Goal: Book appointment/travel/reservation

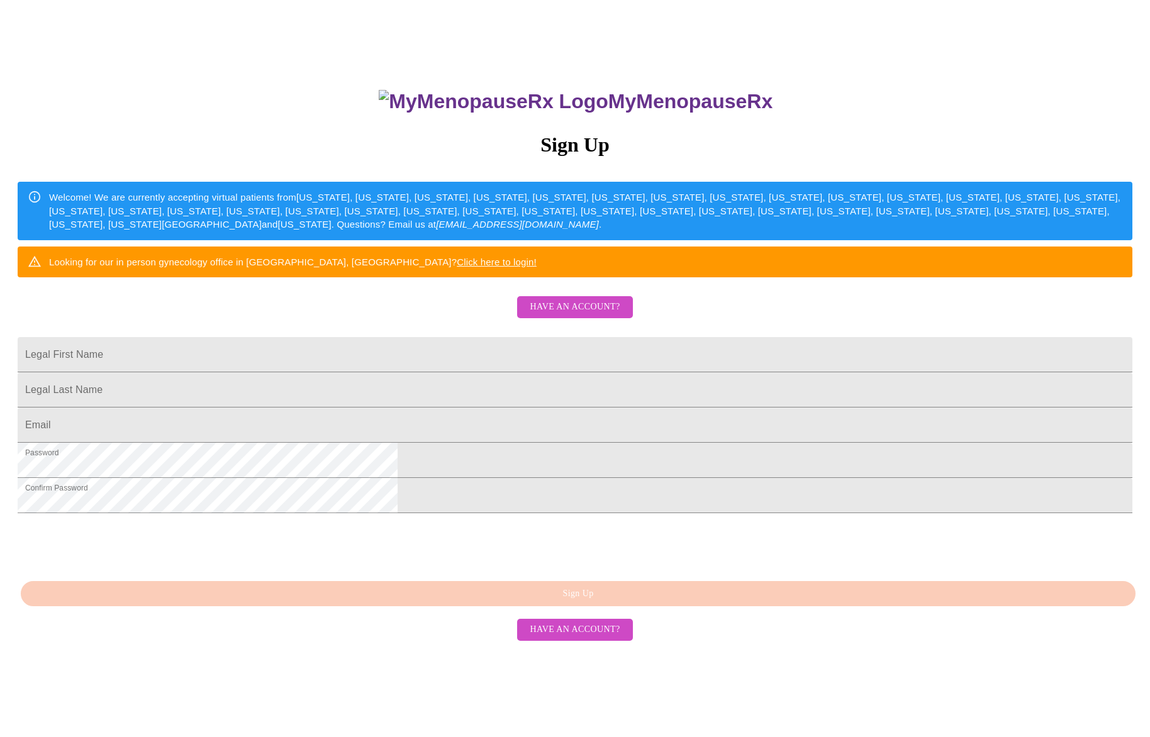
scroll to position [103, 0]
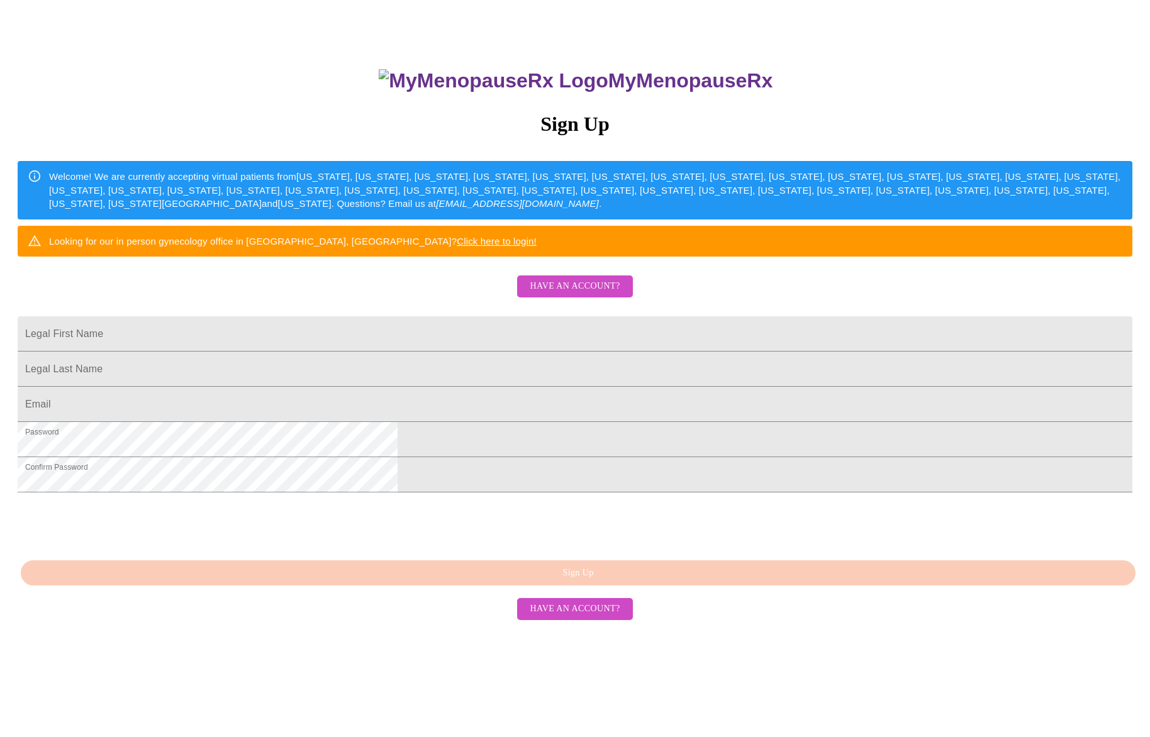
click at [579, 617] on span "Have an account?" at bounding box center [575, 609] width 90 height 16
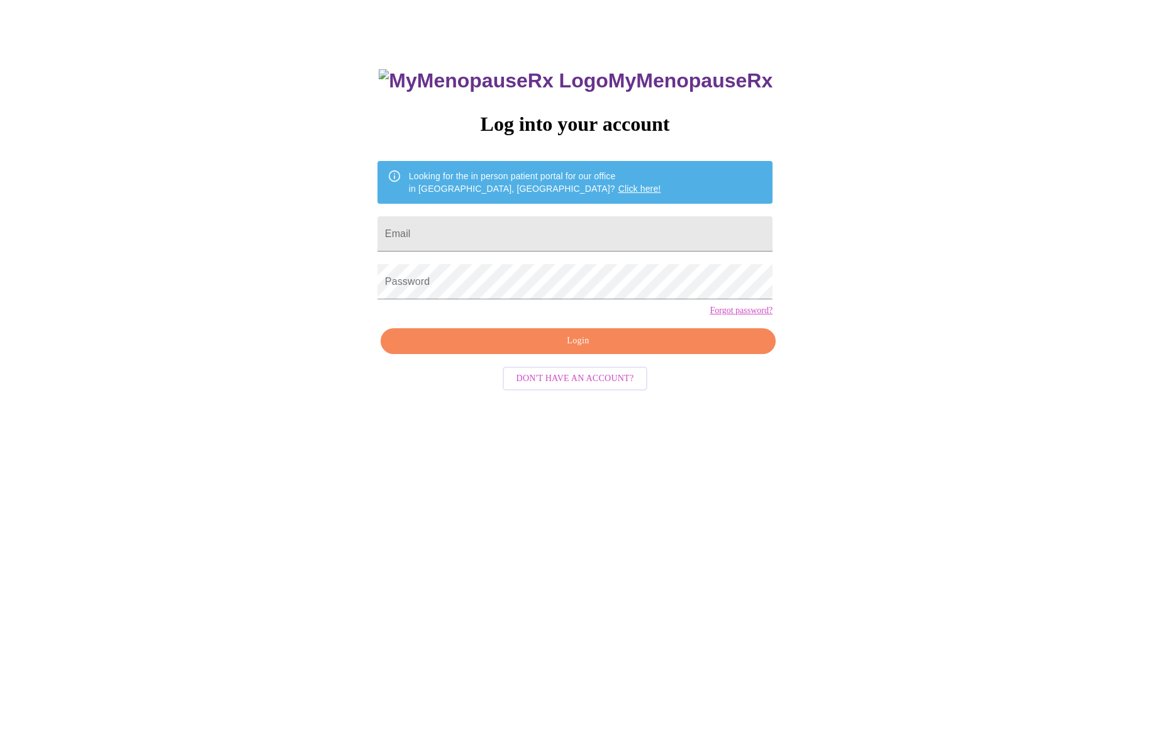
scroll to position [13, 0]
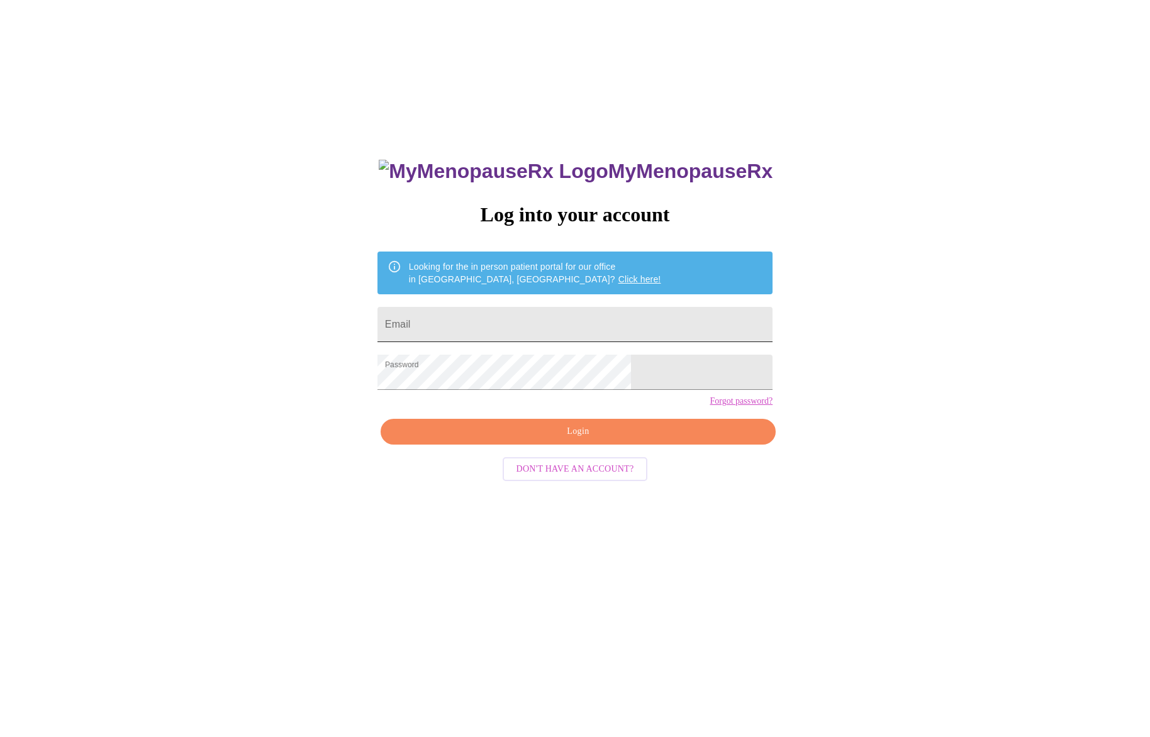
type input "iskatt@gmail.com"
click at [535, 314] on input "iskatt@gmail.com" at bounding box center [574, 324] width 395 height 35
click at [587, 440] on span "Login" at bounding box center [578, 432] width 366 height 16
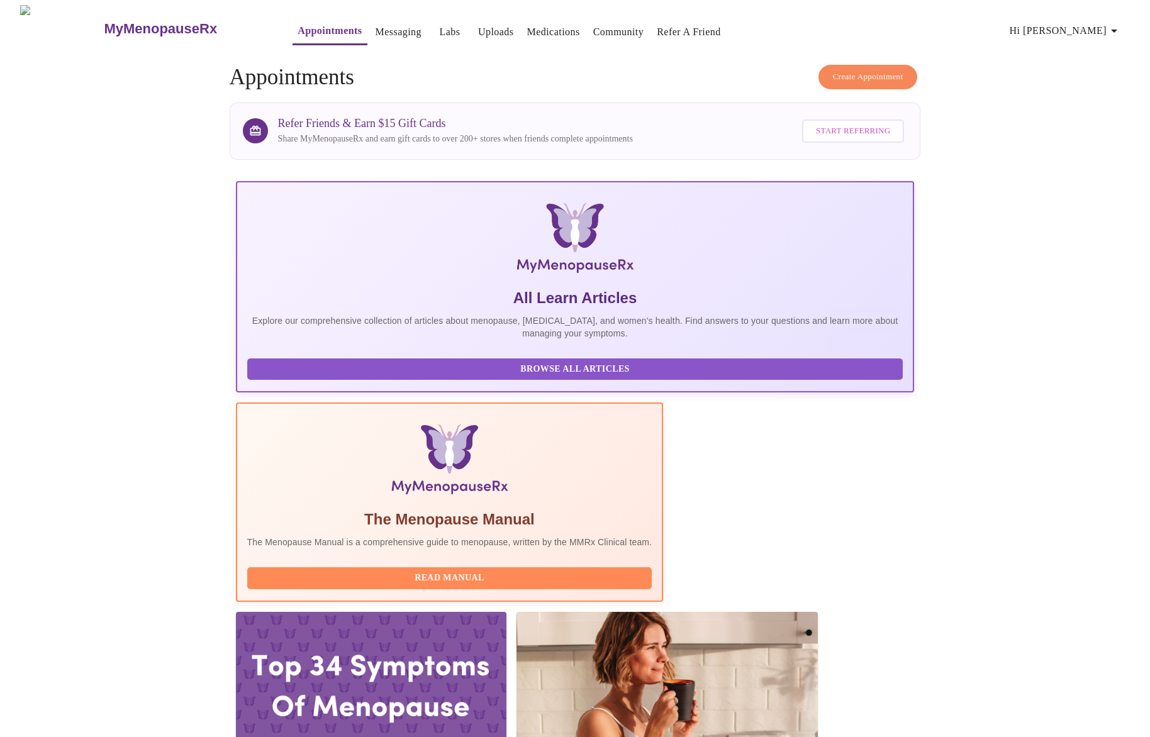
click at [844, 71] on span "Create Appointment" at bounding box center [868, 77] width 70 height 14
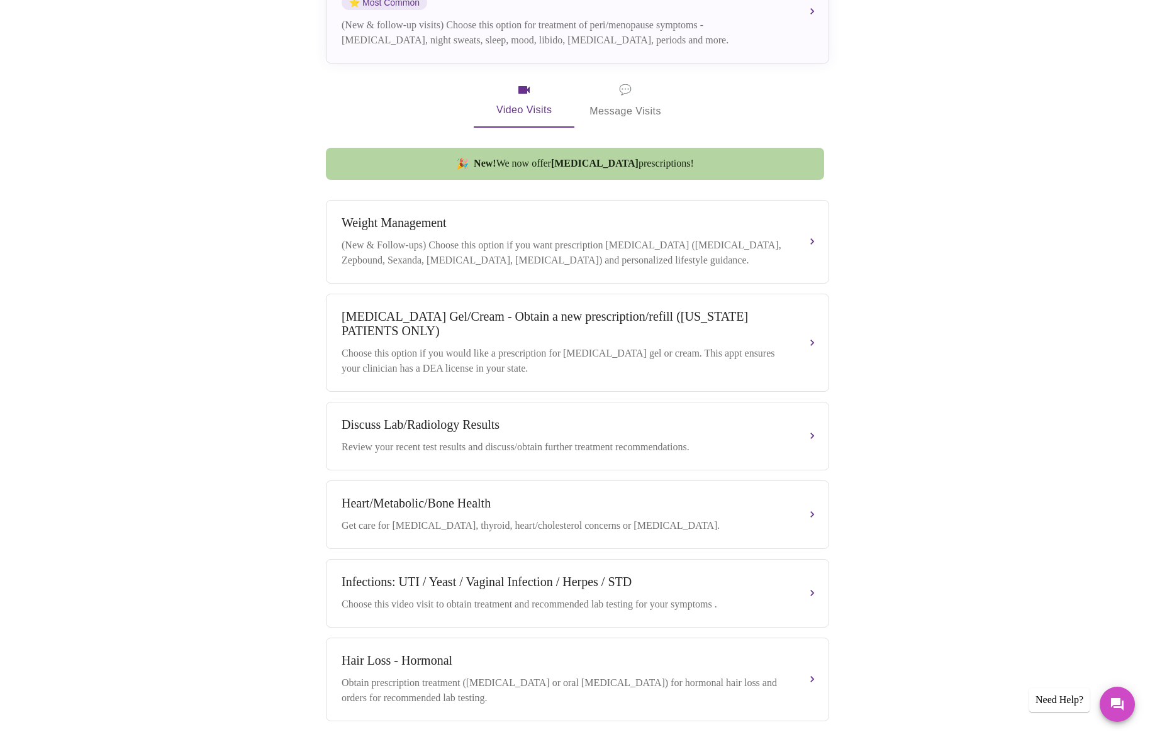
scroll to position [162, 0]
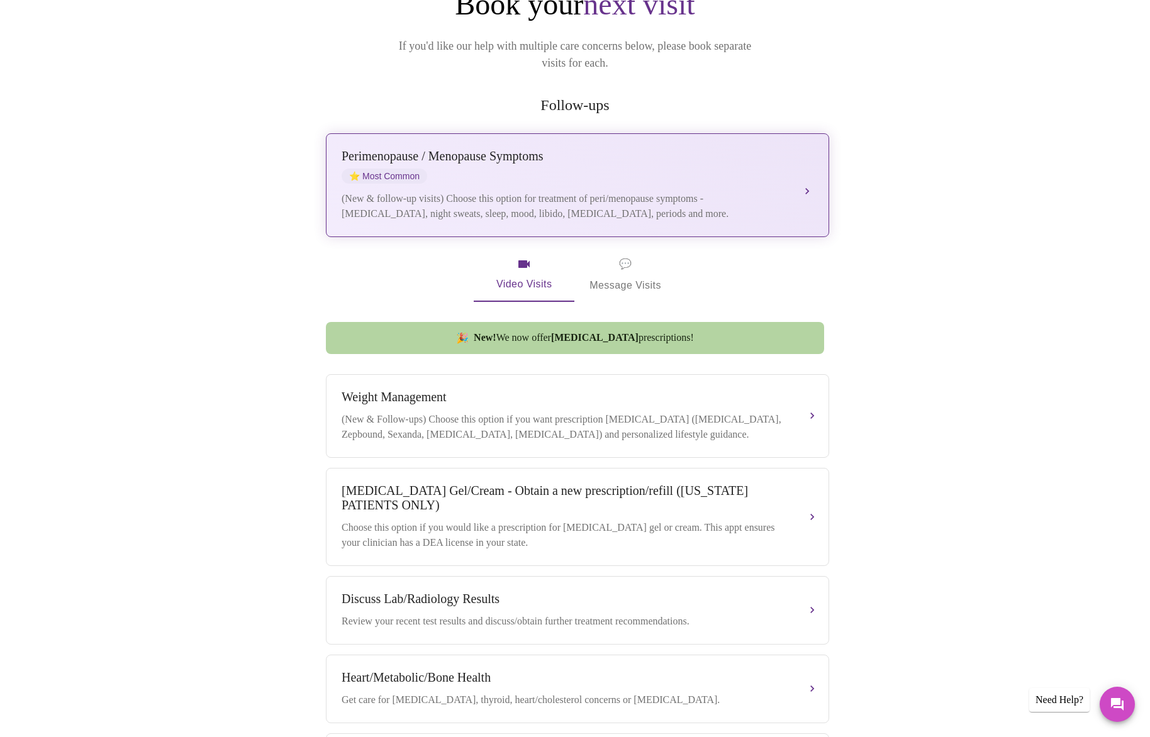
click at [499, 191] on div "(New & follow-up visits) Choose this option for treatment of peri/menopause sym…" at bounding box center [564, 206] width 447 height 30
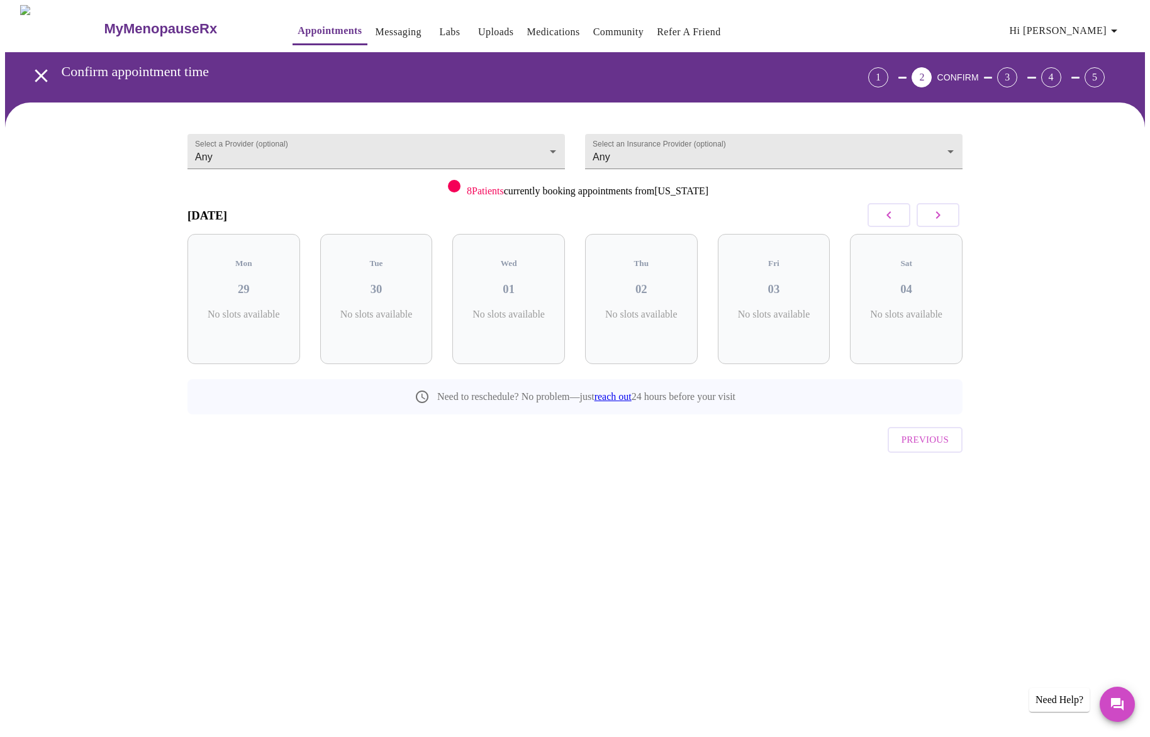
scroll to position [0, 0]
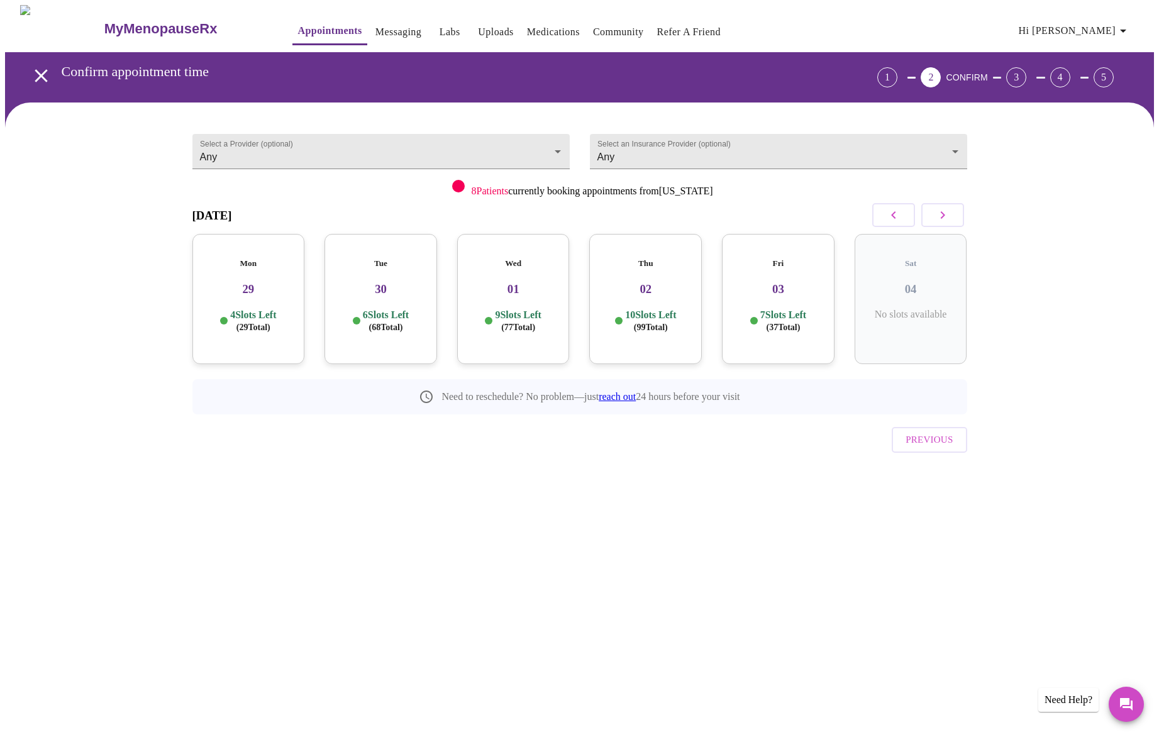
click at [948, 213] on icon "button" at bounding box center [942, 215] width 15 height 15
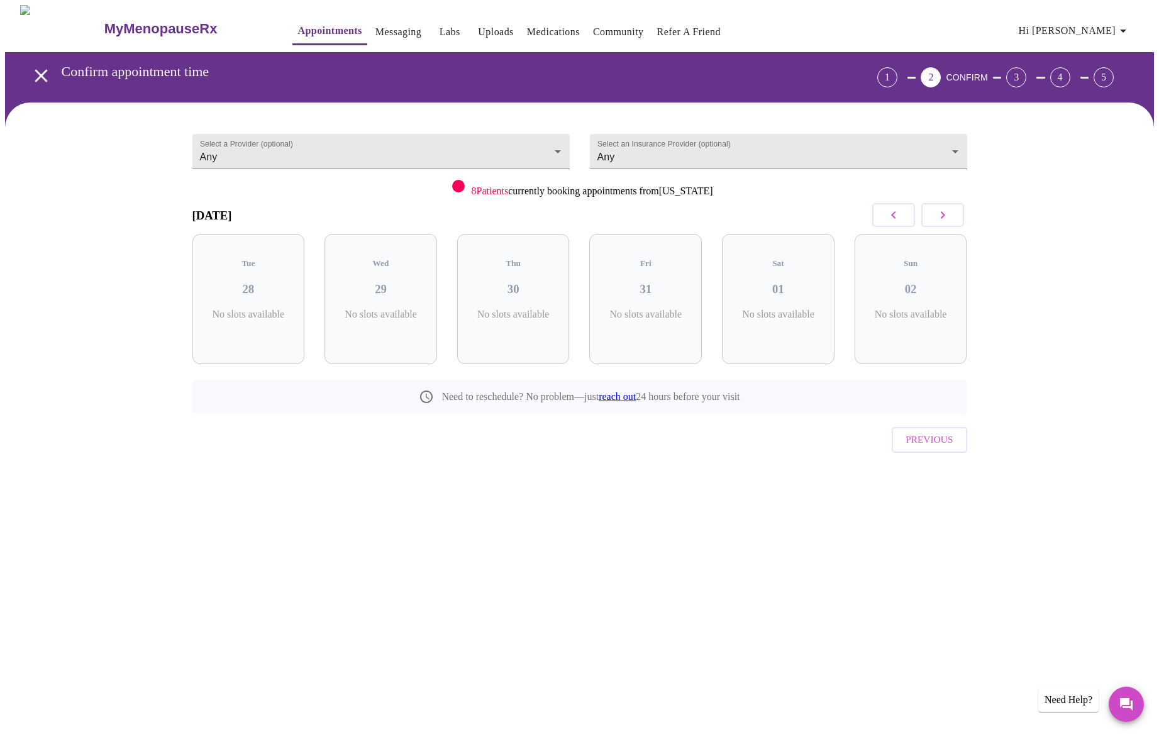
click at [948, 213] on icon "button" at bounding box center [942, 215] width 15 height 15
click at [947, 217] on icon "button" at bounding box center [942, 215] width 15 height 15
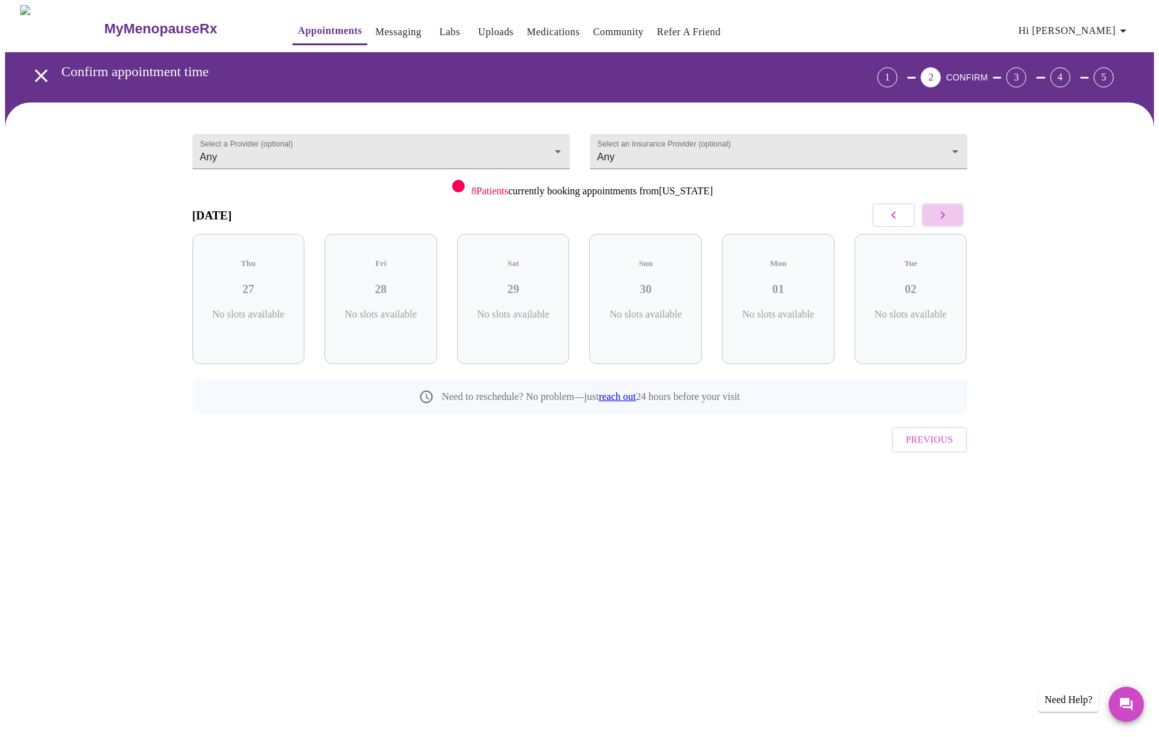
click at [947, 217] on icon "button" at bounding box center [942, 215] width 15 height 15
click at [890, 213] on icon "button" at bounding box center [893, 215] width 15 height 15
click at [886, 206] on button "button" at bounding box center [893, 215] width 43 height 24
click at [897, 211] on icon "button" at bounding box center [893, 215] width 15 height 15
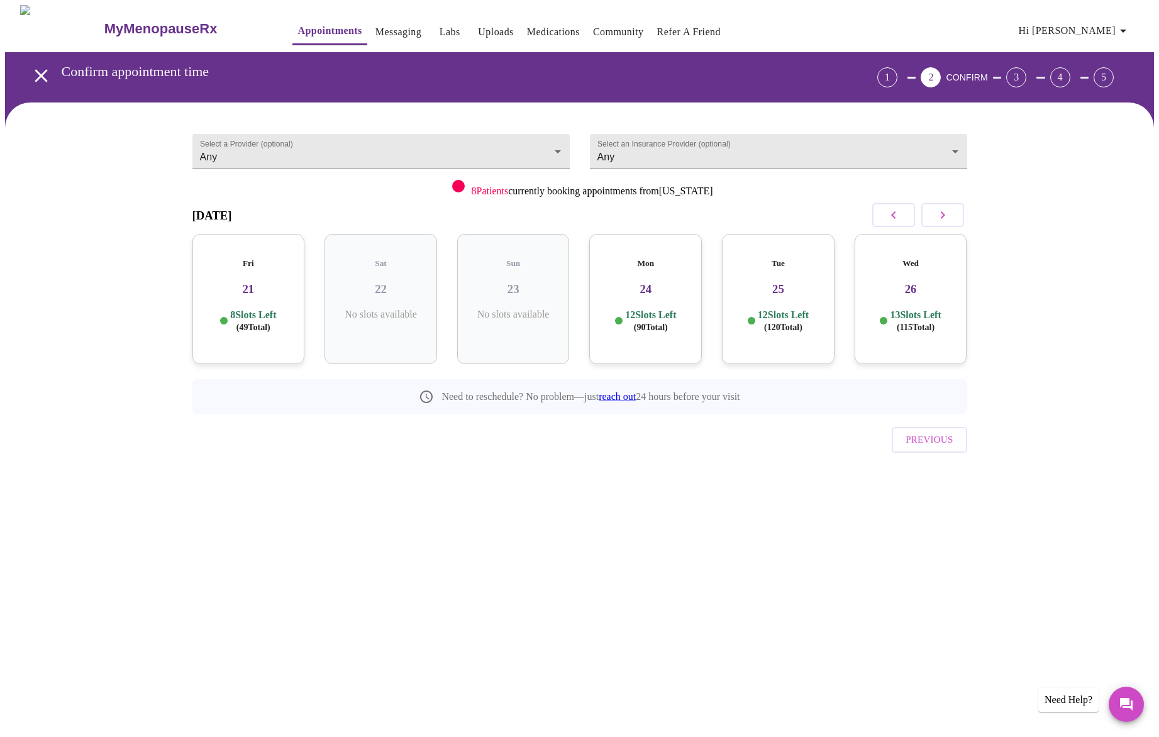
click at [935, 210] on icon "button" at bounding box center [942, 215] width 15 height 15
click at [792, 294] on div "Mon 01 12 Slots Left ( 91 Total)" at bounding box center [778, 299] width 113 height 130
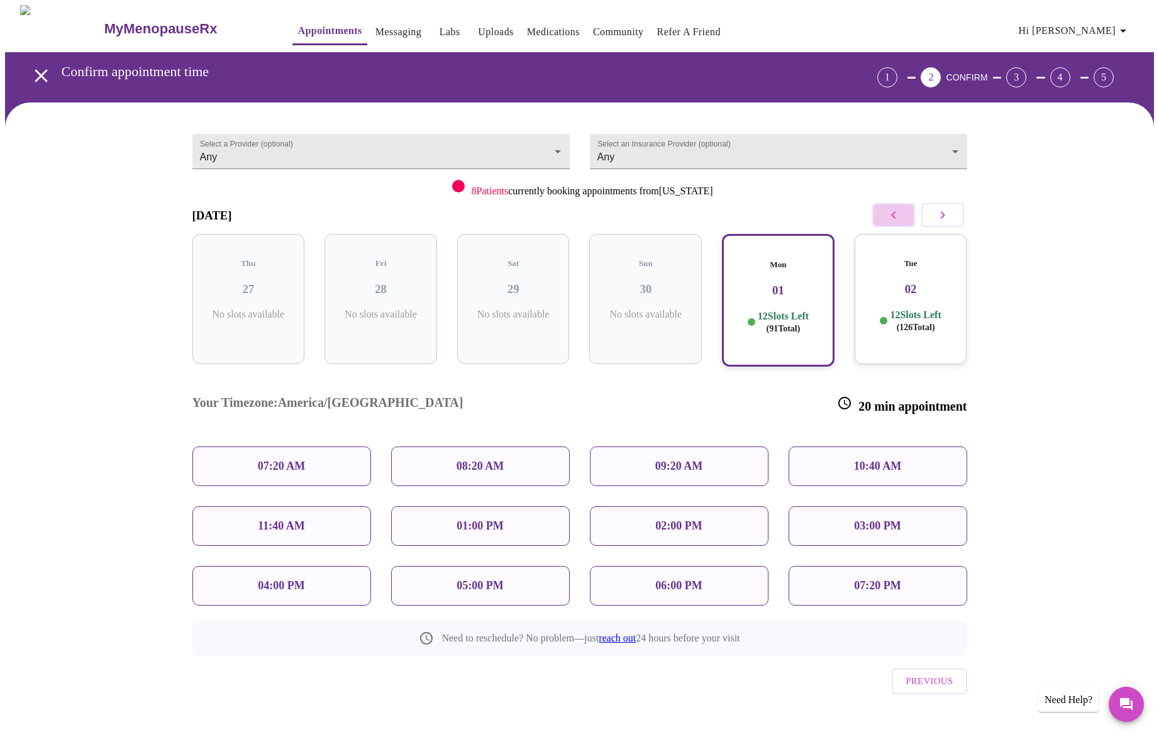
click at [891, 213] on icon "button" at bounding box center [893, 215] width 15 height 15
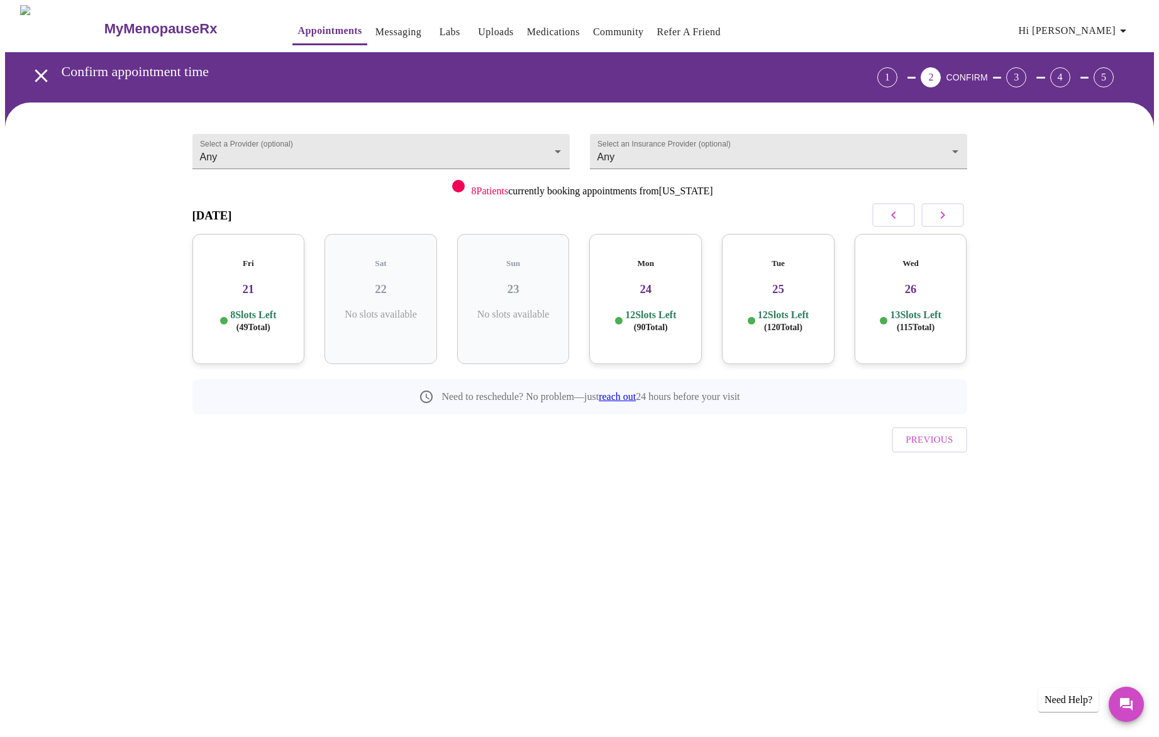
click at [940, 218] on icon "button" at bounding box center [942, 215] width 4 height 8
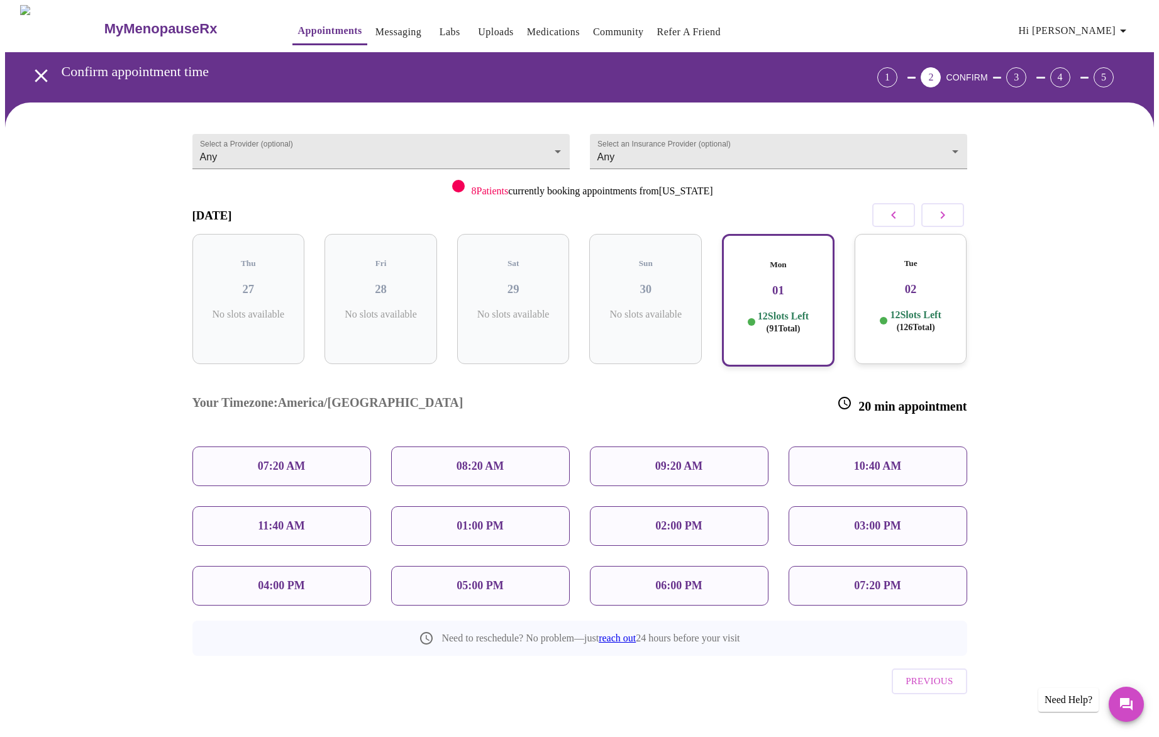
click at [796, 288] on div "Mon 01 12 Slots Left ( 91 Total)" at bounding box center [778, 300] width 113 height 133
click at [288, 460] on p "07:20 AM" at bounding box center [282, 466] width 48 height 13
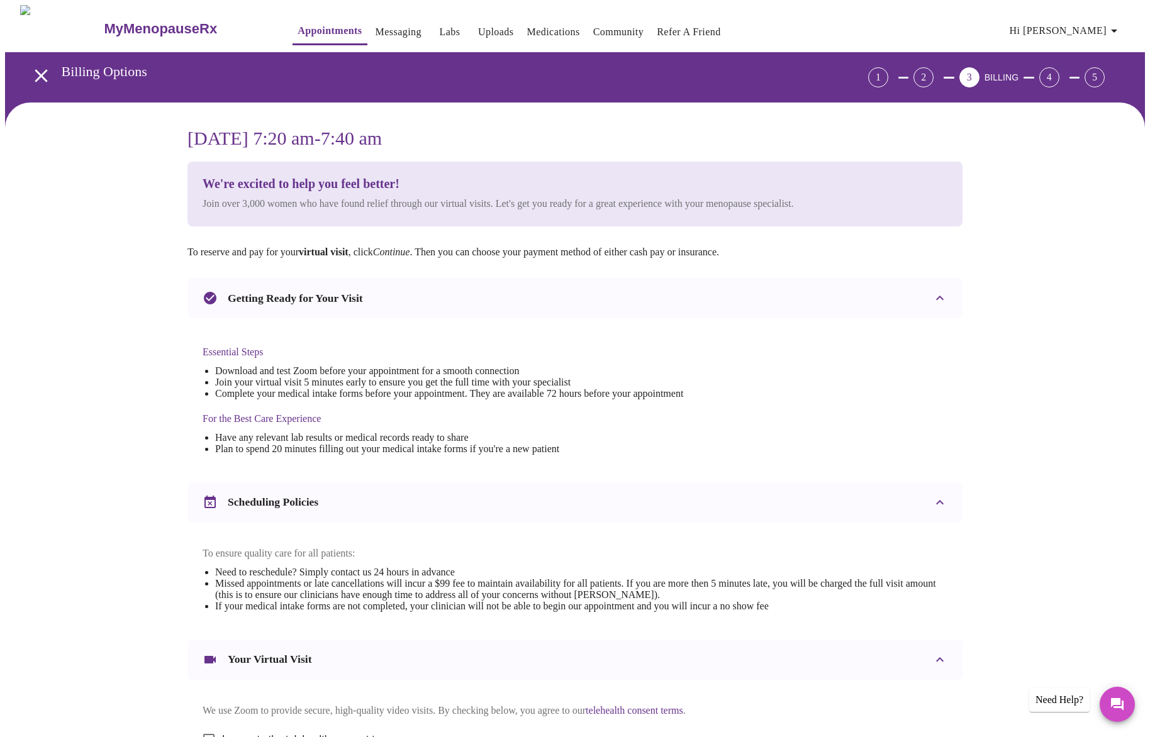
click at [37, 65] on icon "open drawer" at bounding box center [41, 76] width 22 height 22
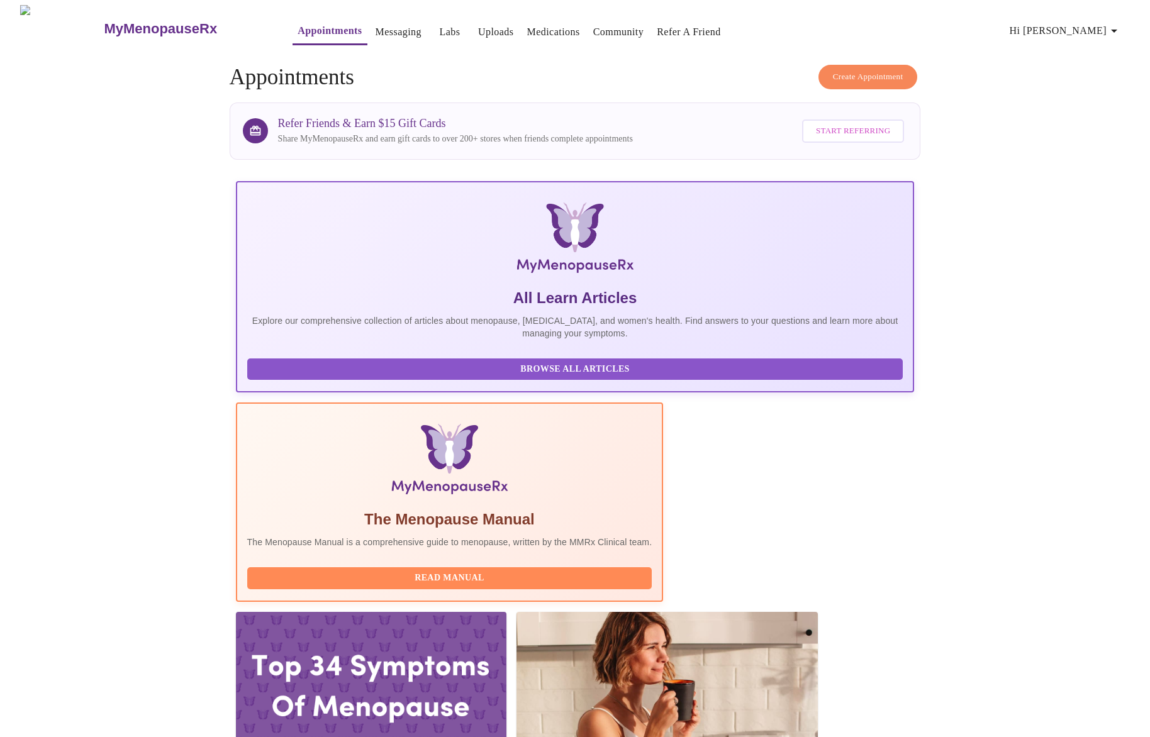
click at [865, 74] on span "Create Appointment" at bounding box center [868, 77] width 70 height 14
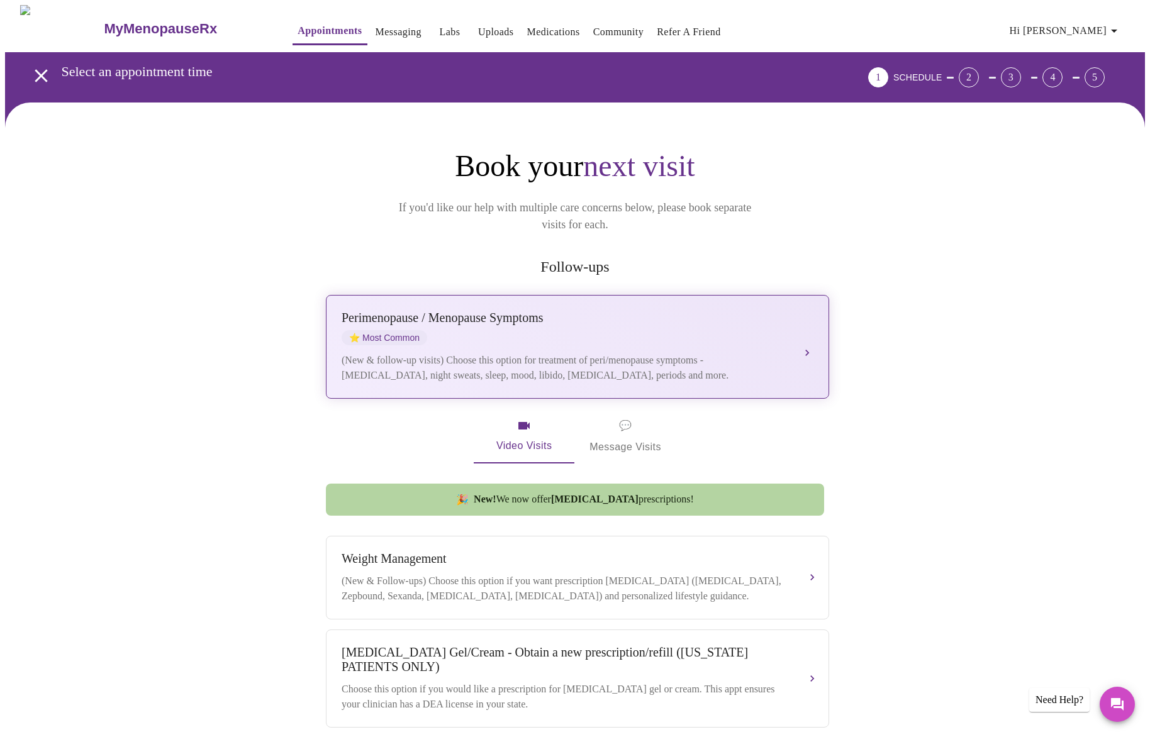
click at [562, 311] on div "Perimenopause / Menopause Symptoms" at bounding box center [564, 318] width 447 height 14
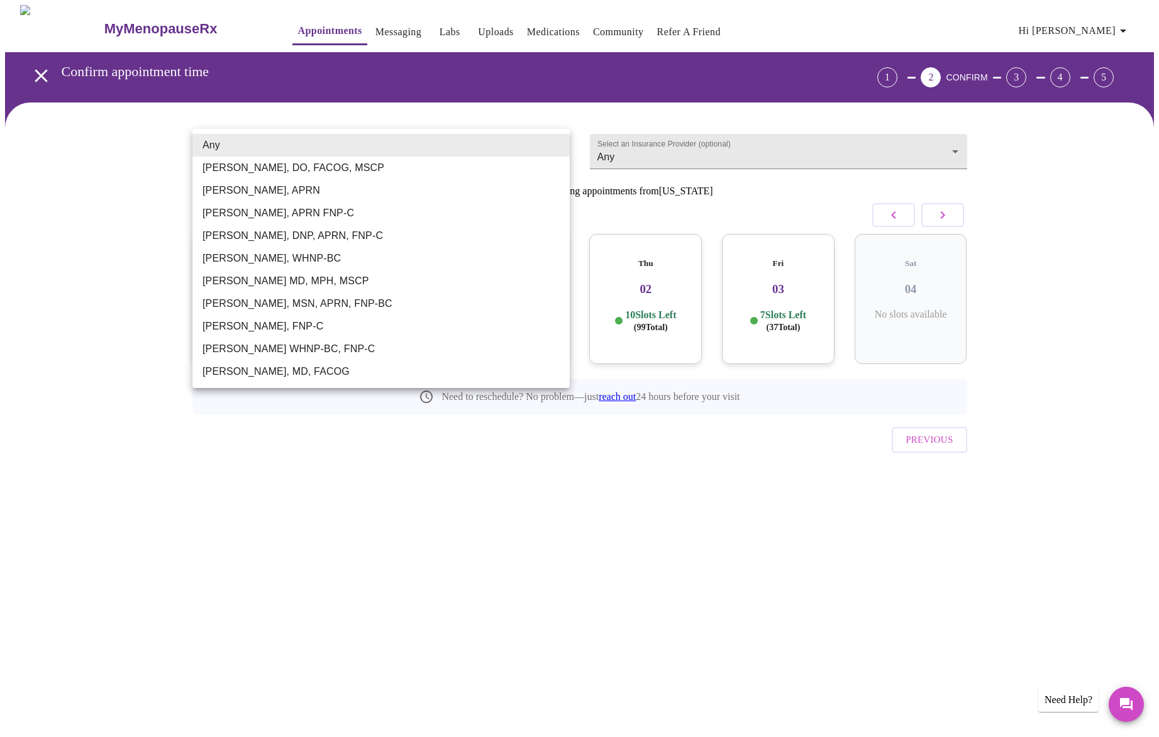
click at [548, 145] on body "MyMenopauseRx Appointments Messaging Labs Uploads Medications Community Refer a…" at bounding box center [579, 260] width 1149 height 511
click at [786, 137] on div at bounding box center [579, 368] width 1159 height 737
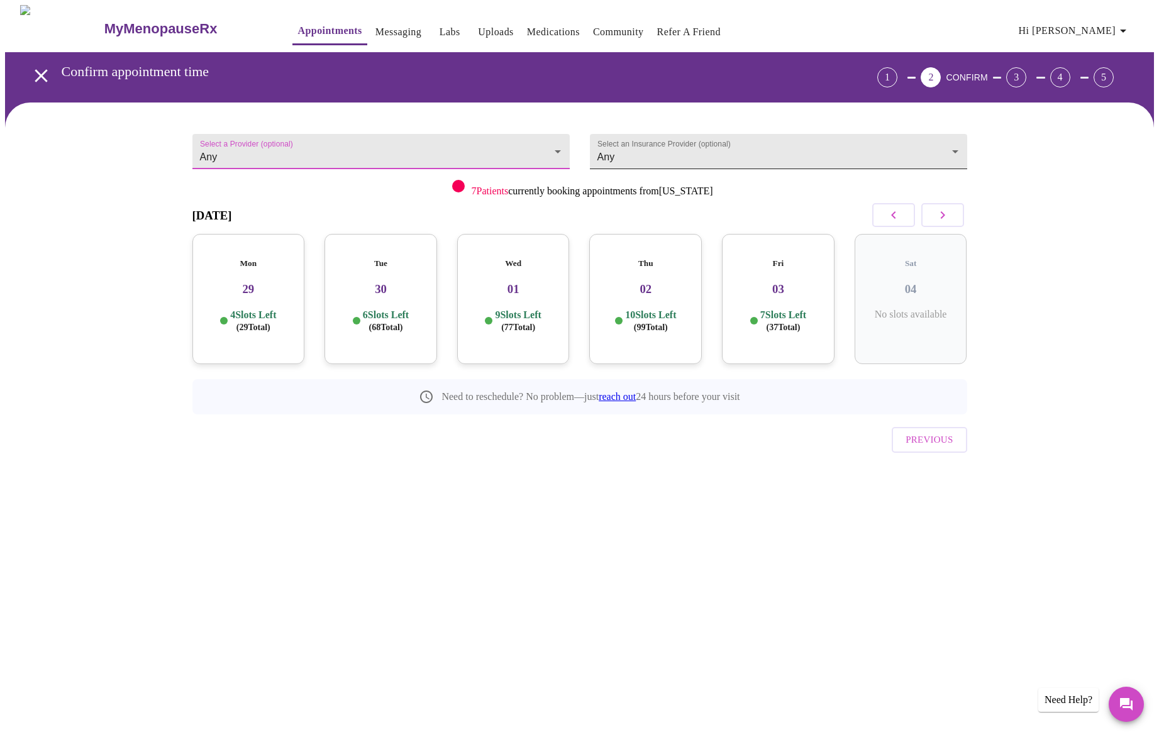
click at [948, 144] on body "MyMenopauseRx Appointments Messaging Labs Uploads Medications Community Refer a…" at bounding box center [579, 260] width 1149 height 511
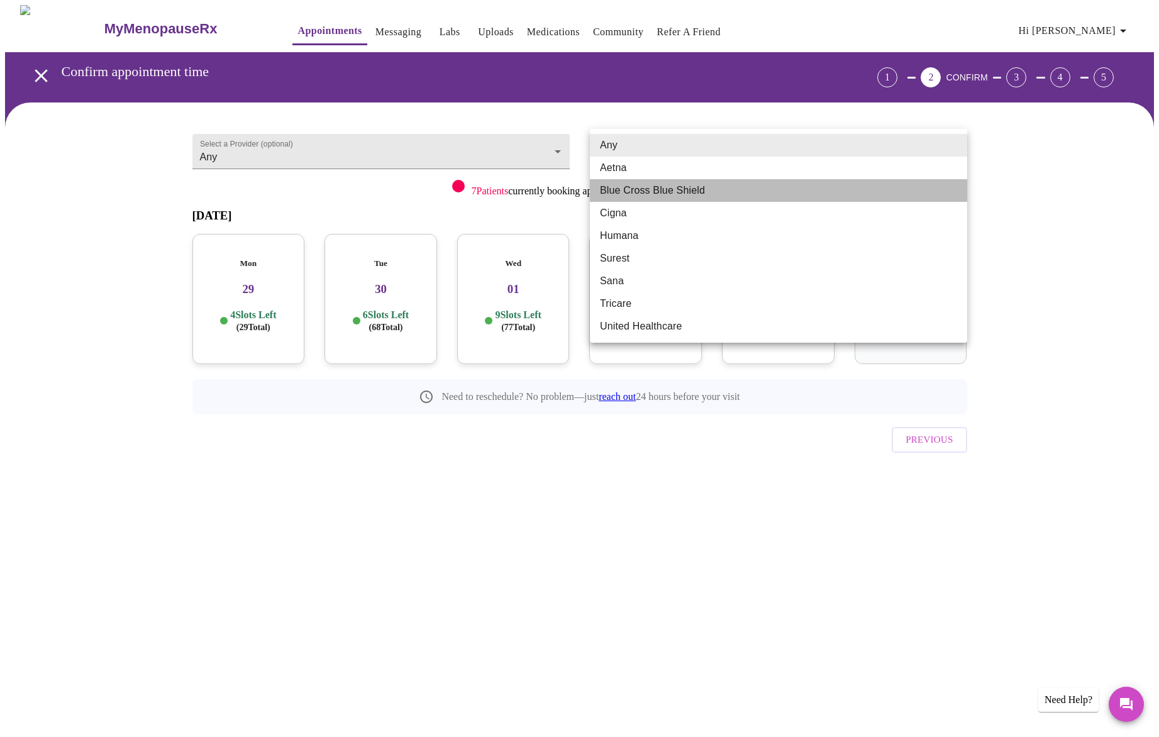
click at [753, 191] on li "Blue Cross Blue Shield" at bounding box center [778, 190] width 377 height 23
type input "Blue Cross Blue Shield"
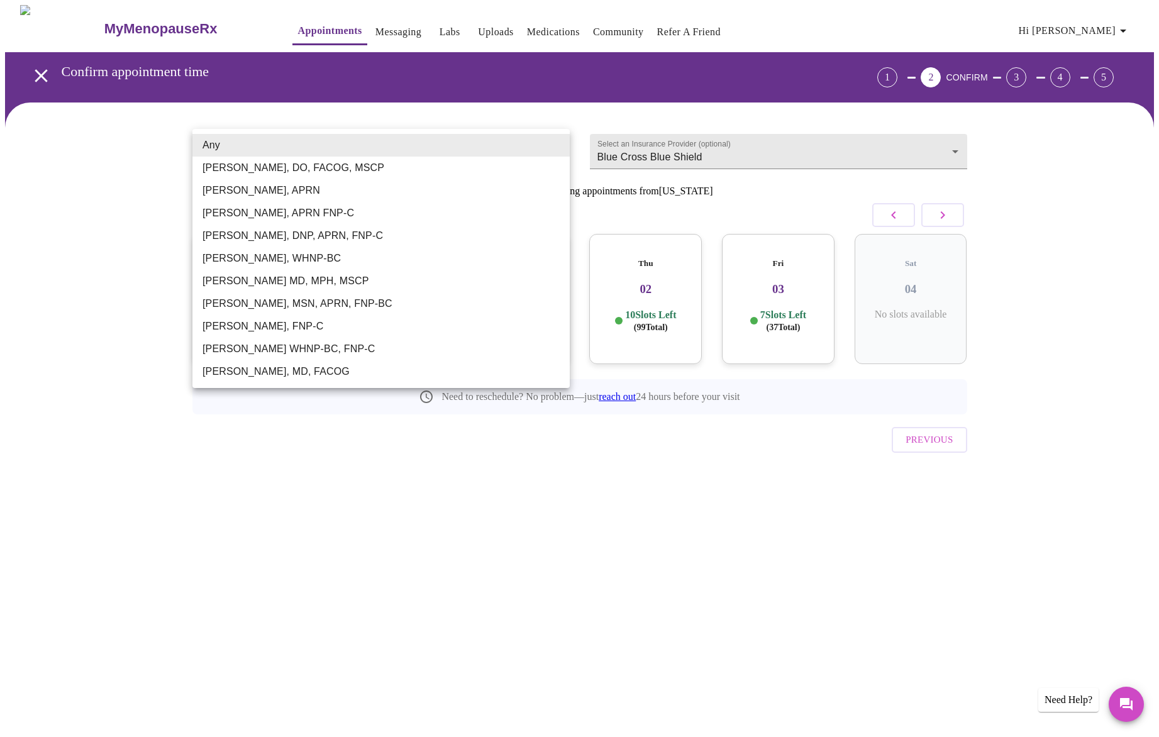
click at [555, 147] on body "MyMenopauseRx Appointments Messaging Labs Uploads Medications Community Refer a…" at bounding box center [579, 260] width 1149 height 511
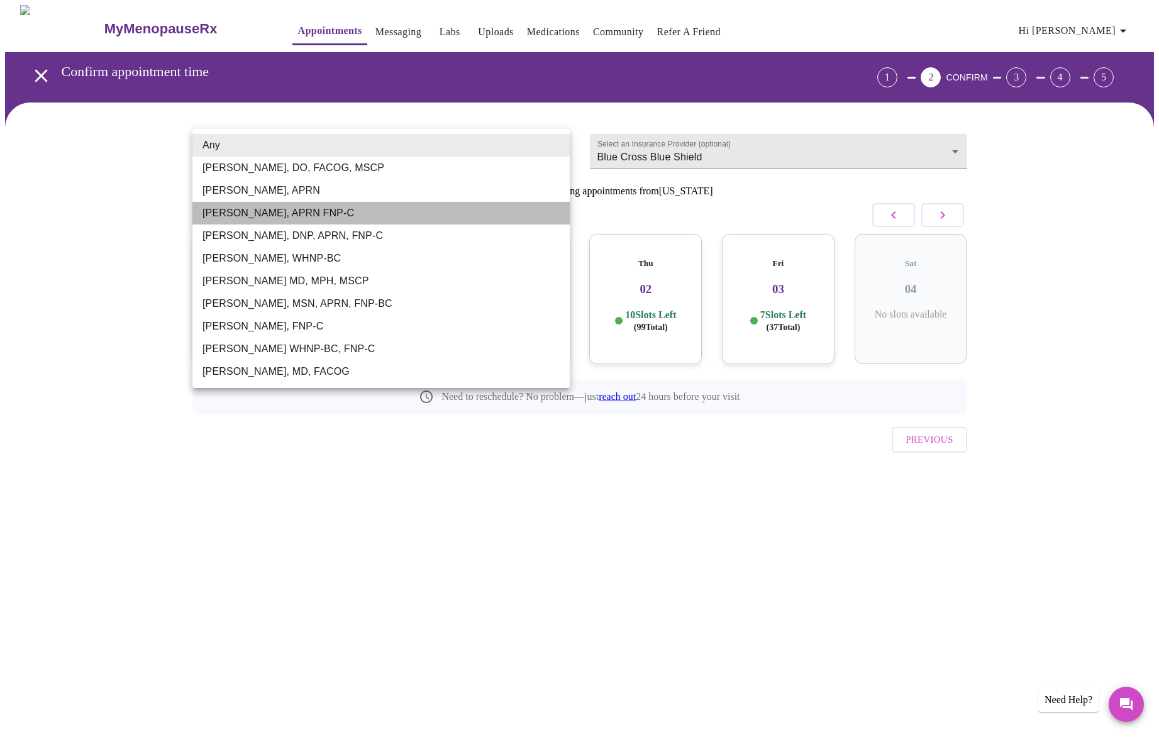
click at [338, 208] on li "[PERSON_NAME], APRN FNP-C" at bounding box center [380, 213] width 377 height 23
type input "[PERSON_NAME], APRN FNP-C"
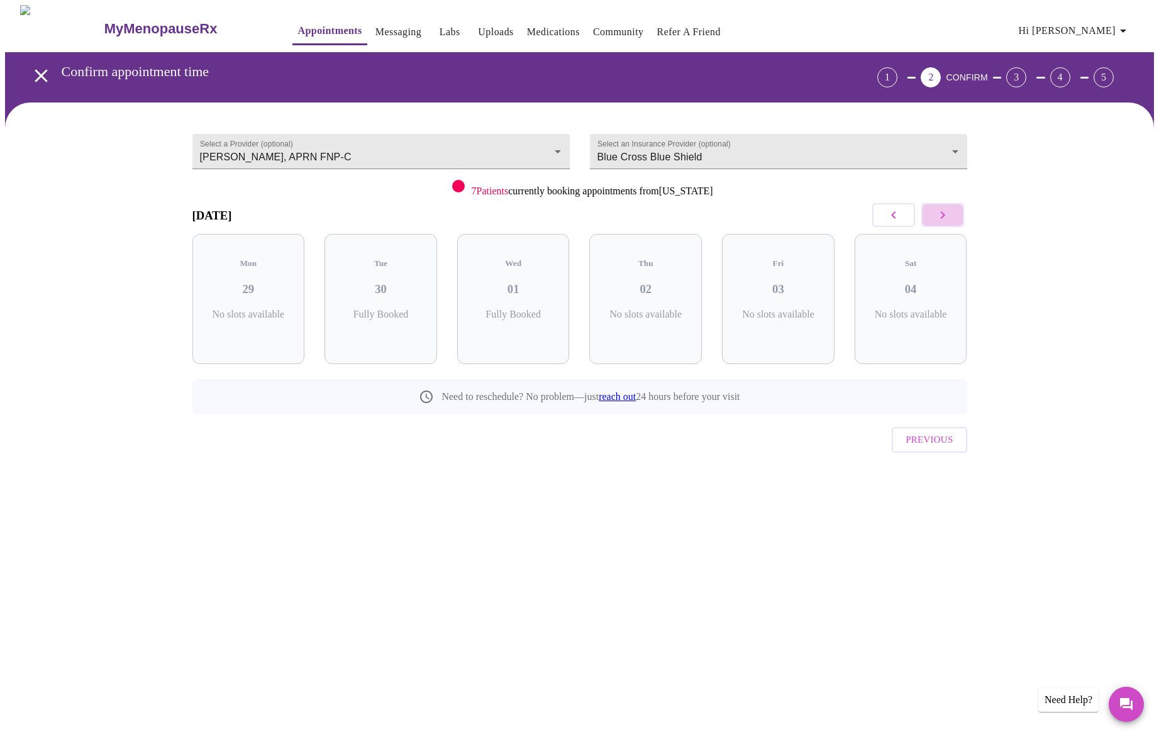
click at [946, 212] on icon "button" at bounding box center [942, 215] width 15 height 15
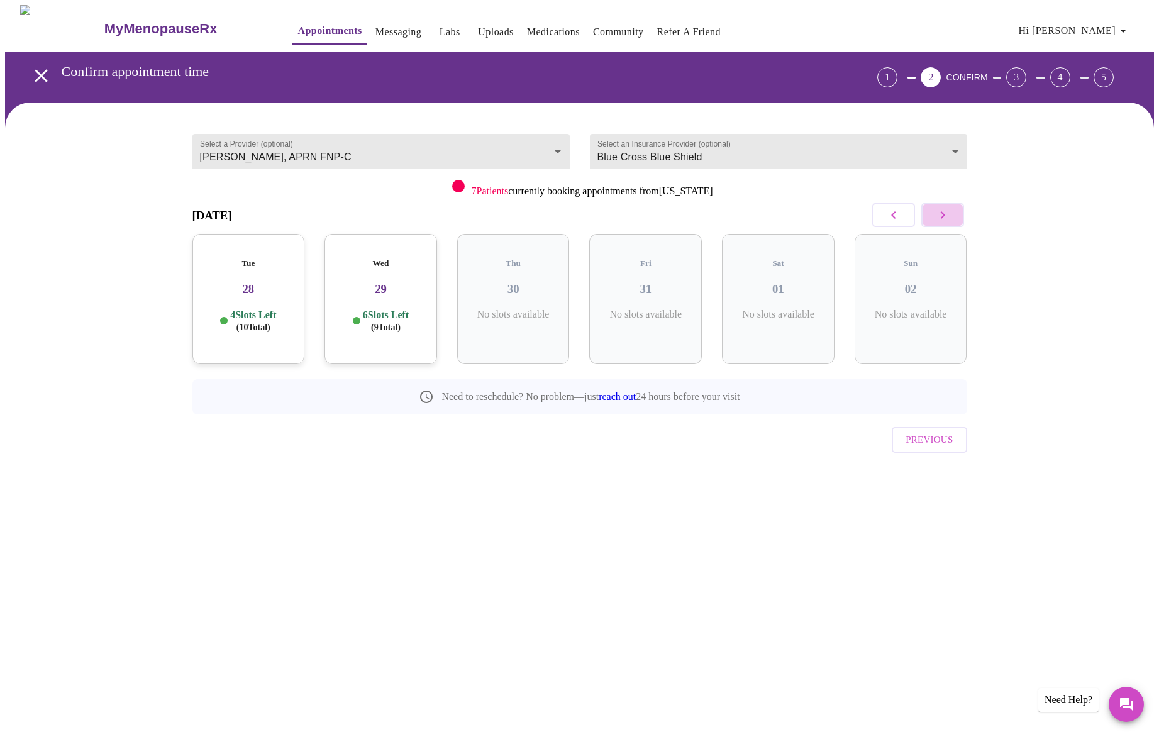
click at [946, 212] on icon "button" at bounding box center [942, 215] width 15 height 15
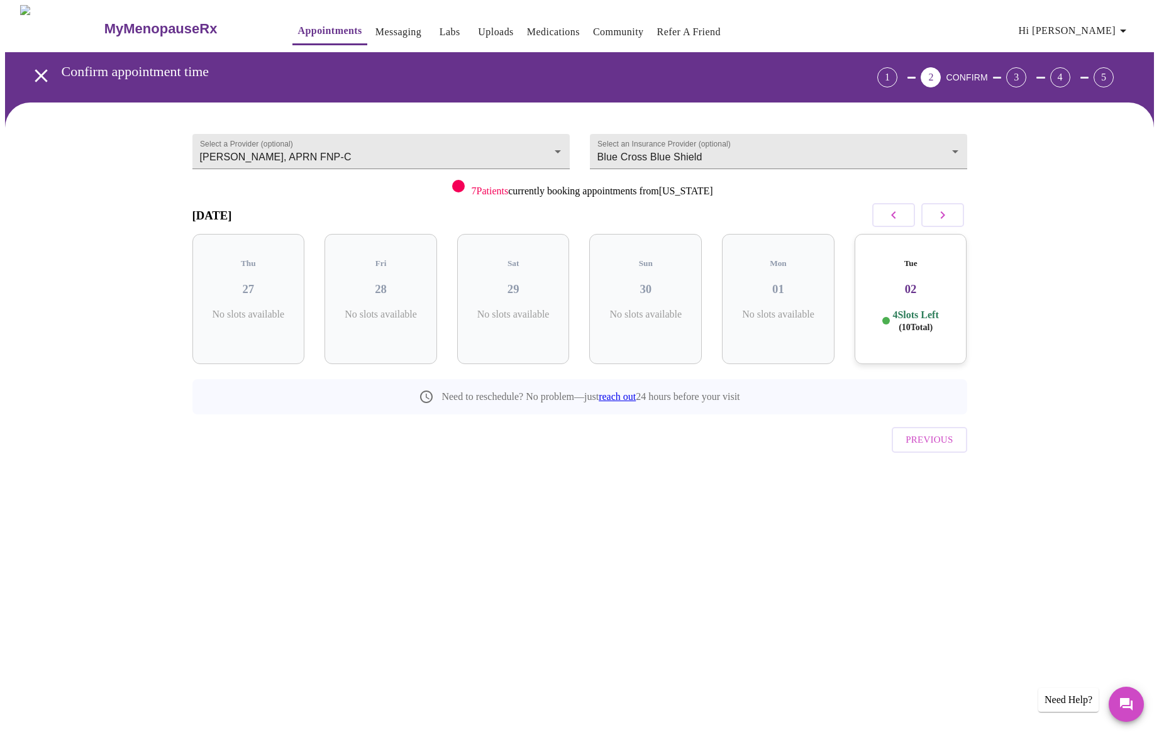
click at [945, 218] on icon "button" at bounding box center [942, 215] width 15 height 15
click at [901, 219] on button "button" at bounding box center [893, 215] width 43 height 24
click at [922, 282] on h3 "02" at bounding box center [911, 289] width 92 height 14
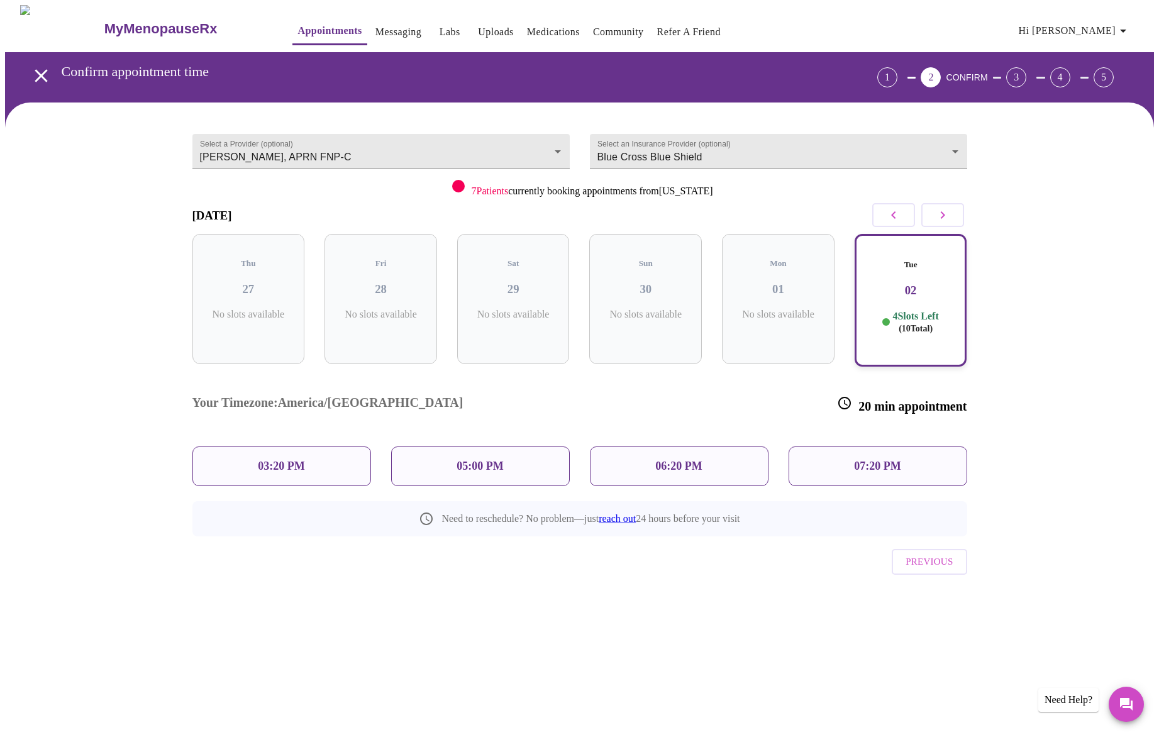
click at [889, 211] on icon "button" at bounding box center [893, 215] width 15 height 15
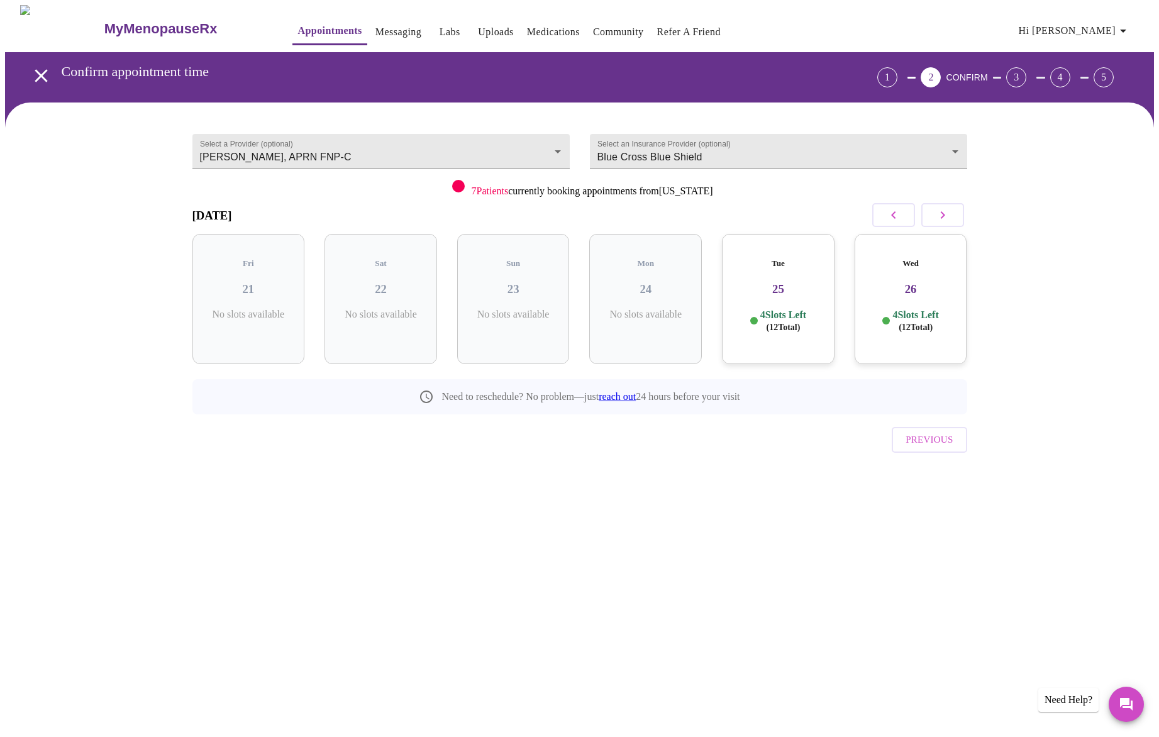
click at [806, 309] on p "4 Slots Left ( 12 Total)" at bounding box center [783, 321] width 46 height 25
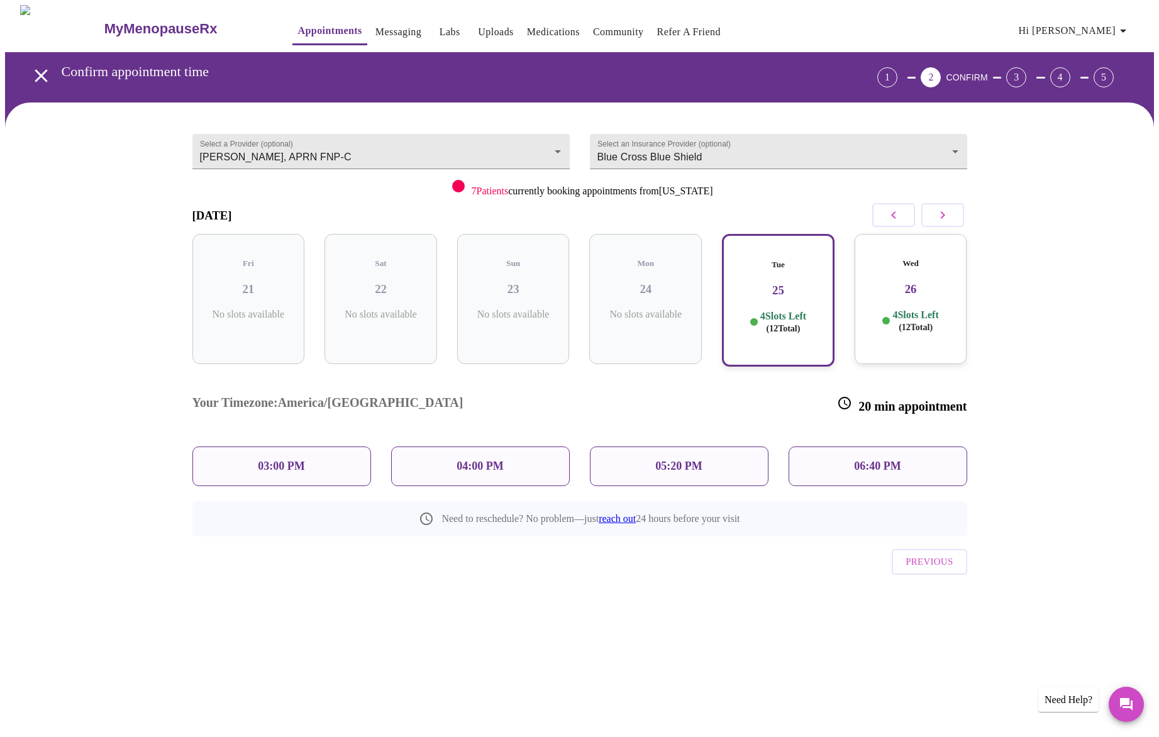
click at [896, 213] on icon "button" at bounding box center [893, 215] width 15 height 15
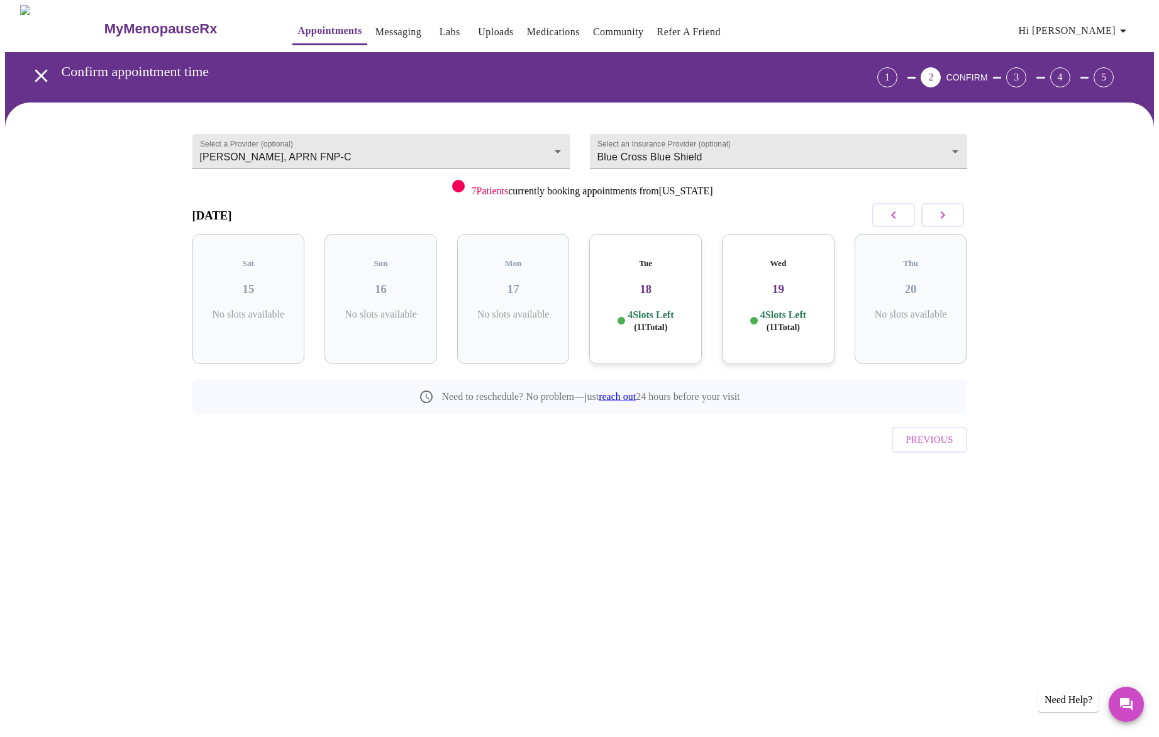
click at [792, 285] on div "Wed 19 4 Slots Left ( 11 Total)" at bounding box center [778, 299] width 113 height 130
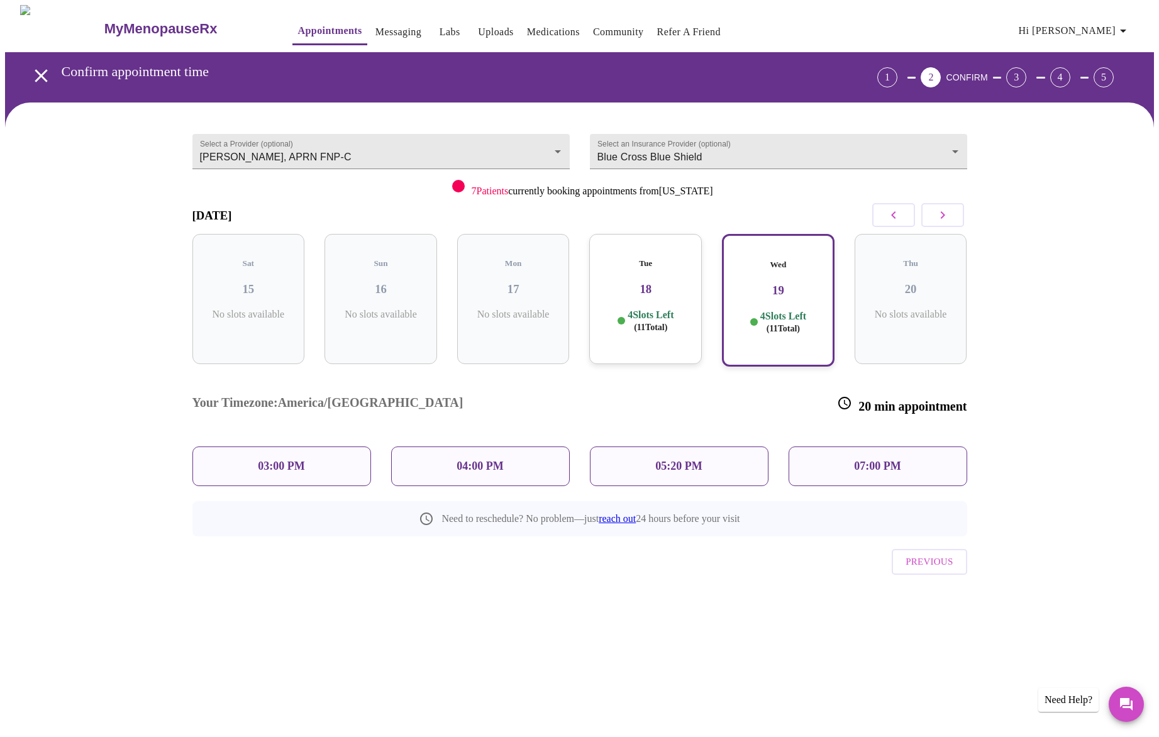
click at [684, 292] on div "Tue 18 4 Slots Left ( 11 Total)" at bounding box center [645, 299] width 113 height 130
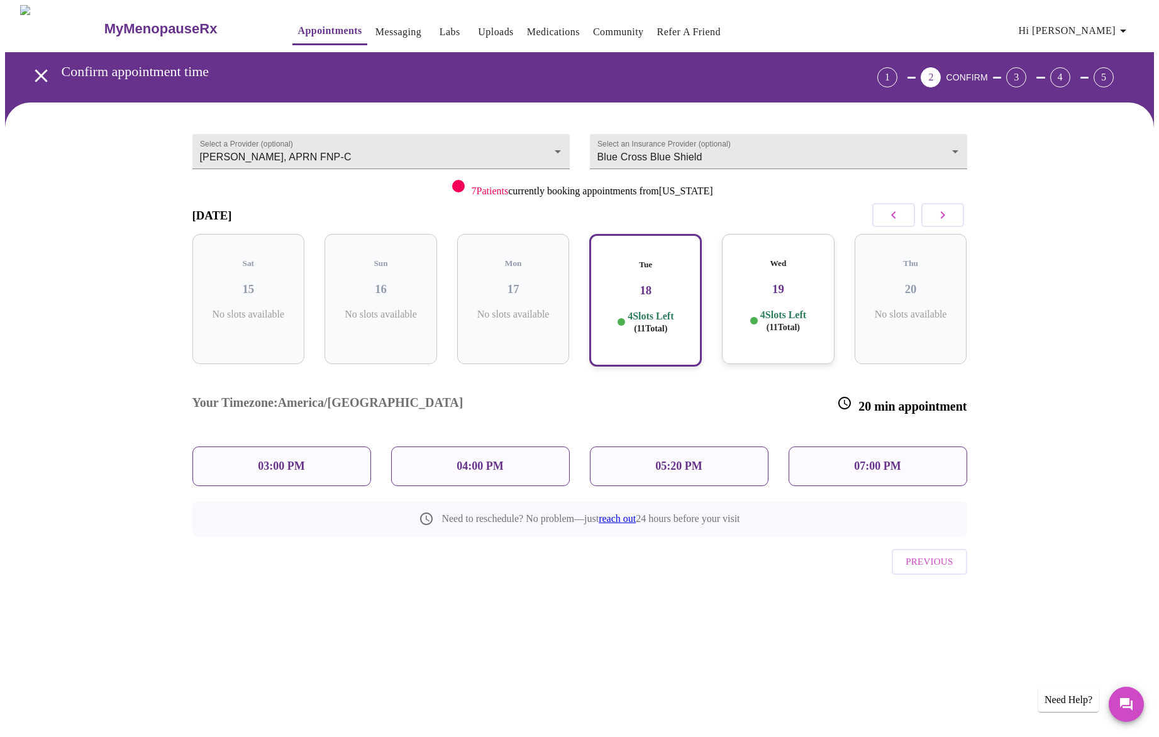
click at [780, 309] on p "4 Slots Left ( 11 Total)" at bounding box center [783, 321] width 46 height 25
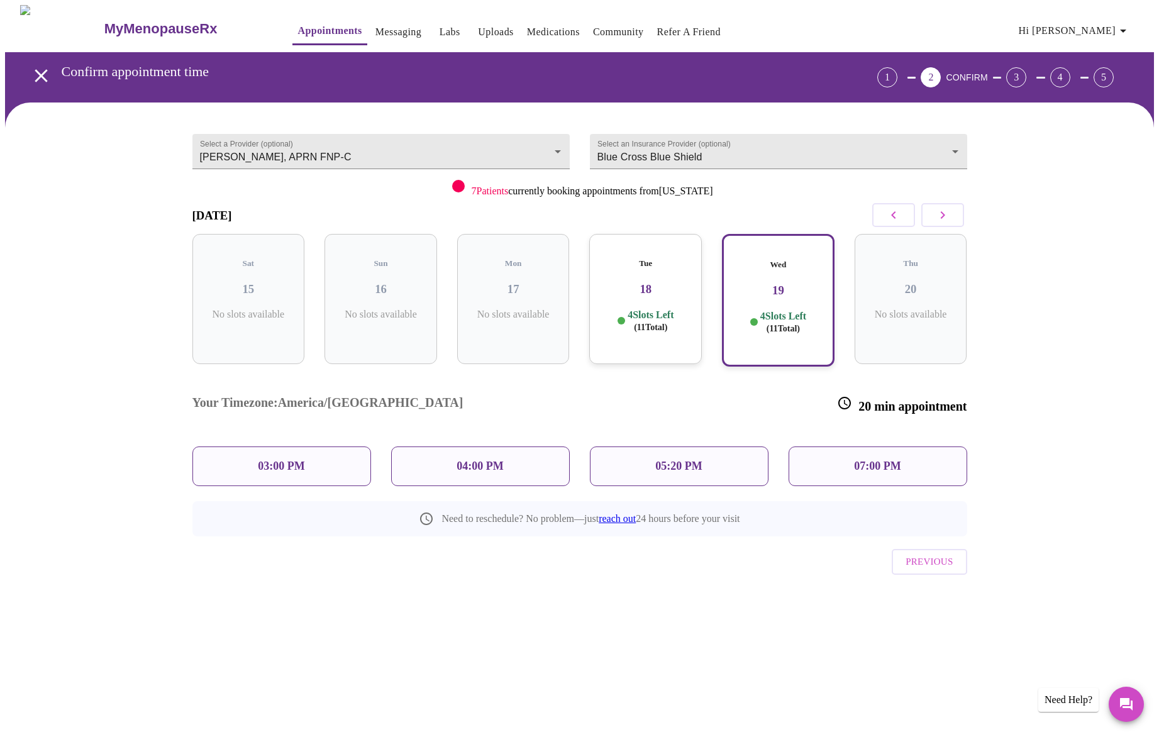
click at [333, 447] on div "03:00 PM" at bounding box center [281, 467] width 179 height 40
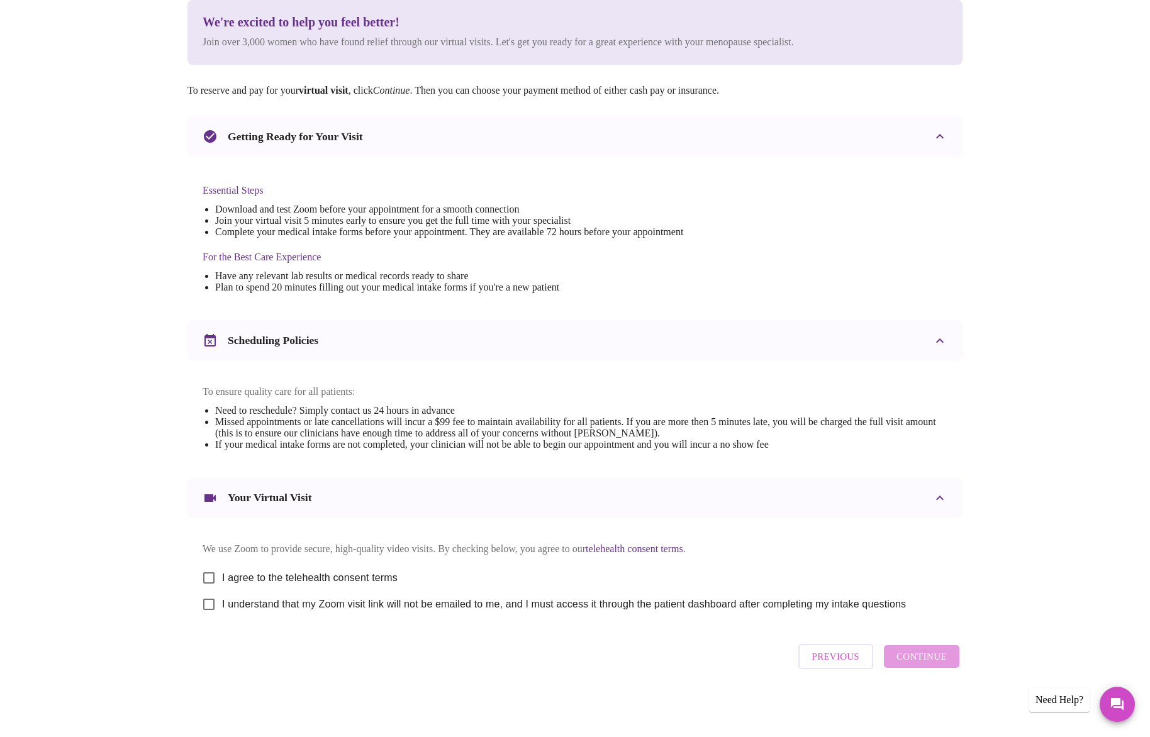
scroll to position [175, 0]
click at [211, 569] on input "I agree to the telehealth consent terms" at bounding box center [209, 578] width 26 height 26
checkbox input "true"
click at [211, 604] on input "I understand that my Zoom visit link will not be emailed to me, and I must acce…" at bounding box center [209, 604] width 26 height 26
checkbox input "true"
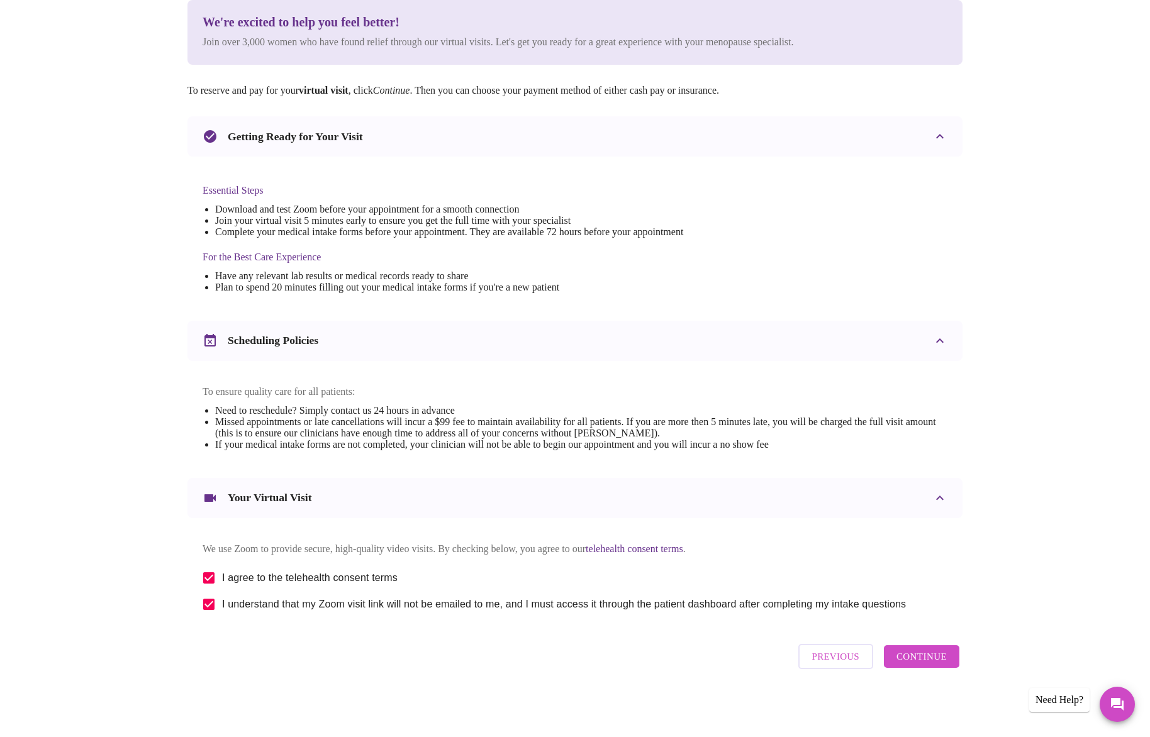
click at [919, 663] on span "Continue" at bounding box center [921, 656] width 50 height 16
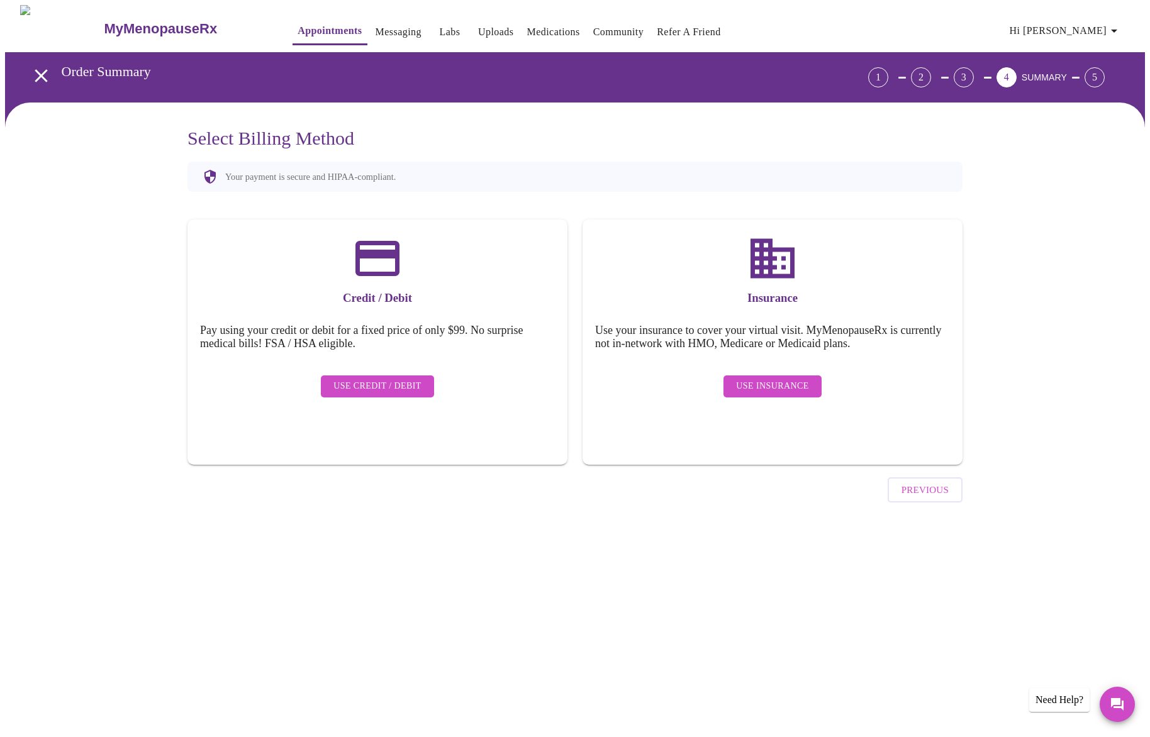
scroll to position [0, 0]
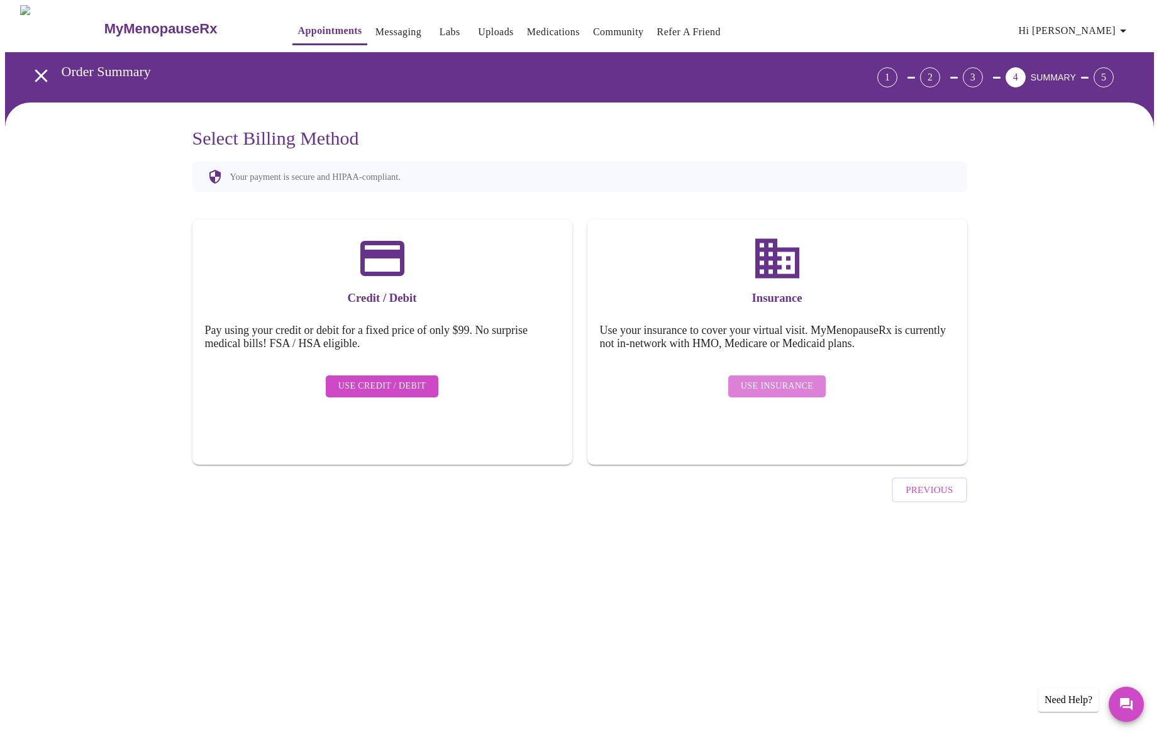
click at [781, 379] on span "Use Insurance" at bounding box center [777, 387] width 72 height 16
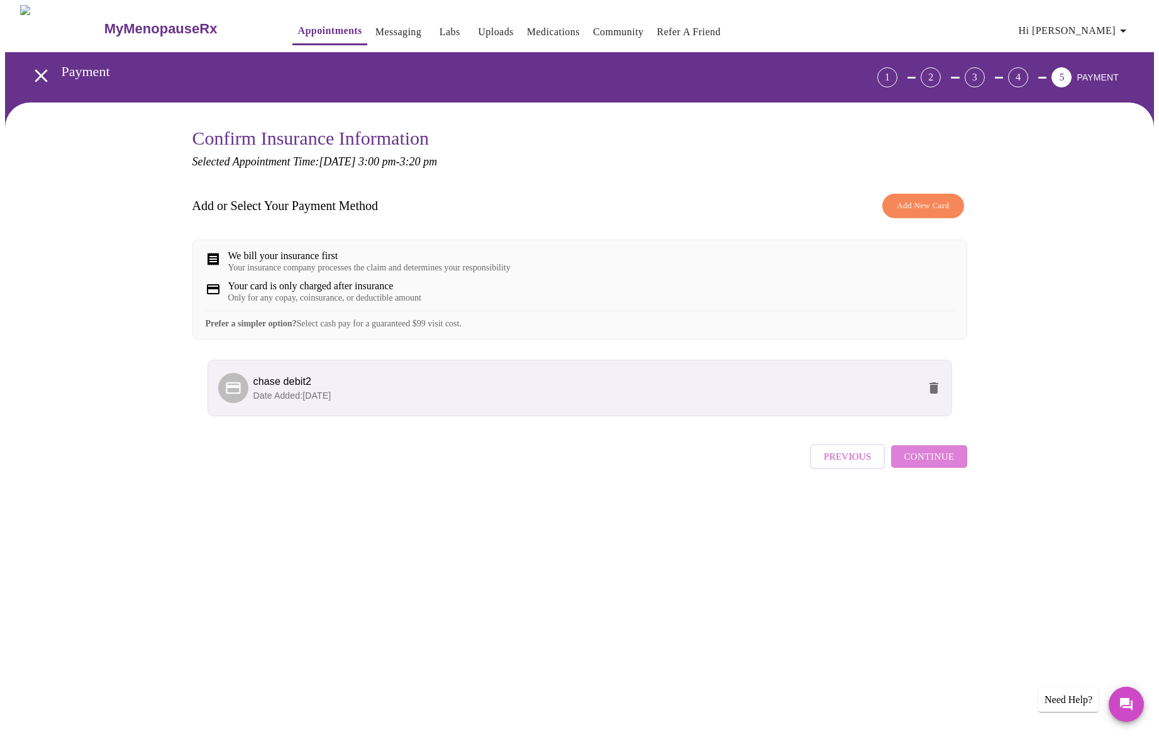
click at [935, 465] on span "Continue" at bounding box center [929, 456] width 50 height 16
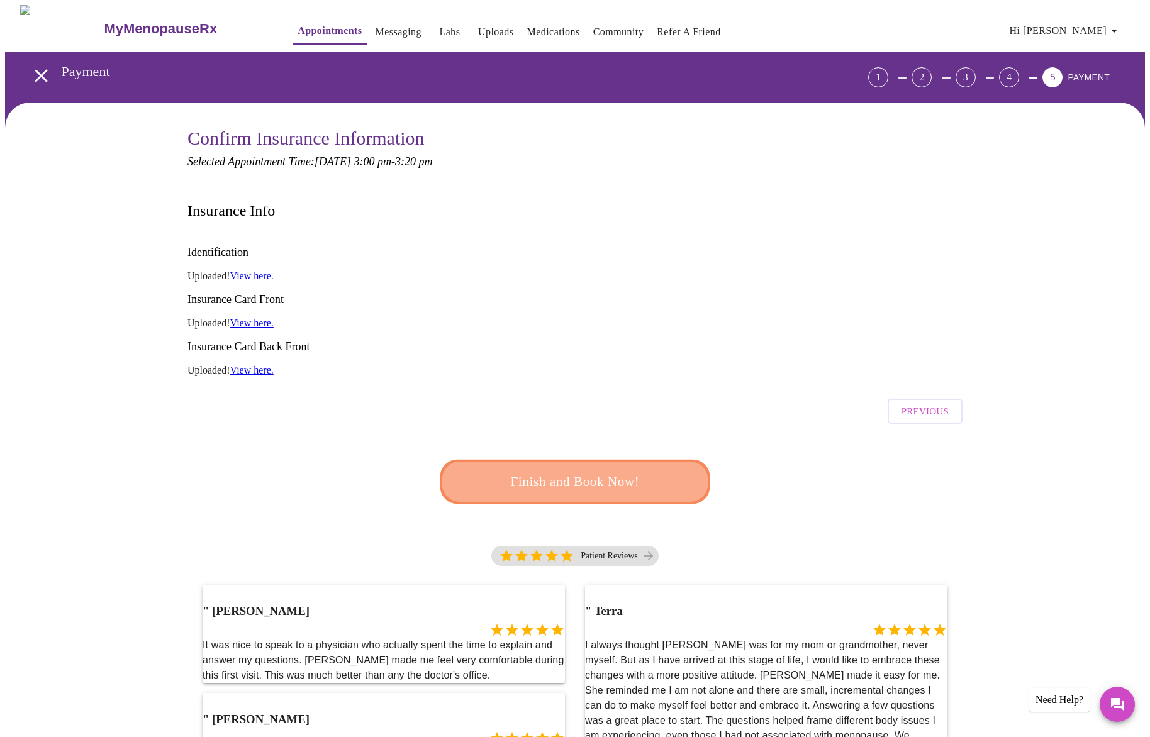
click at [579, 470] on span "Finish and Book Now!" at bounding box center [574, 481] width 233 height 23
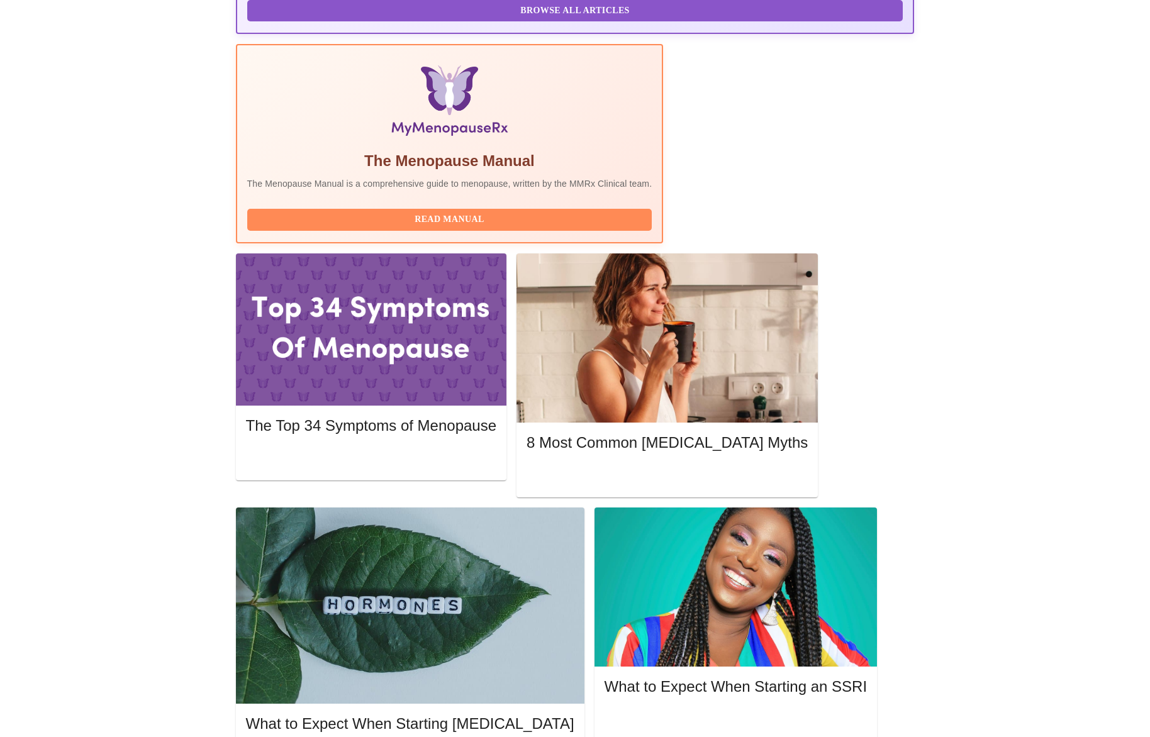
scroll to position [7, 0]
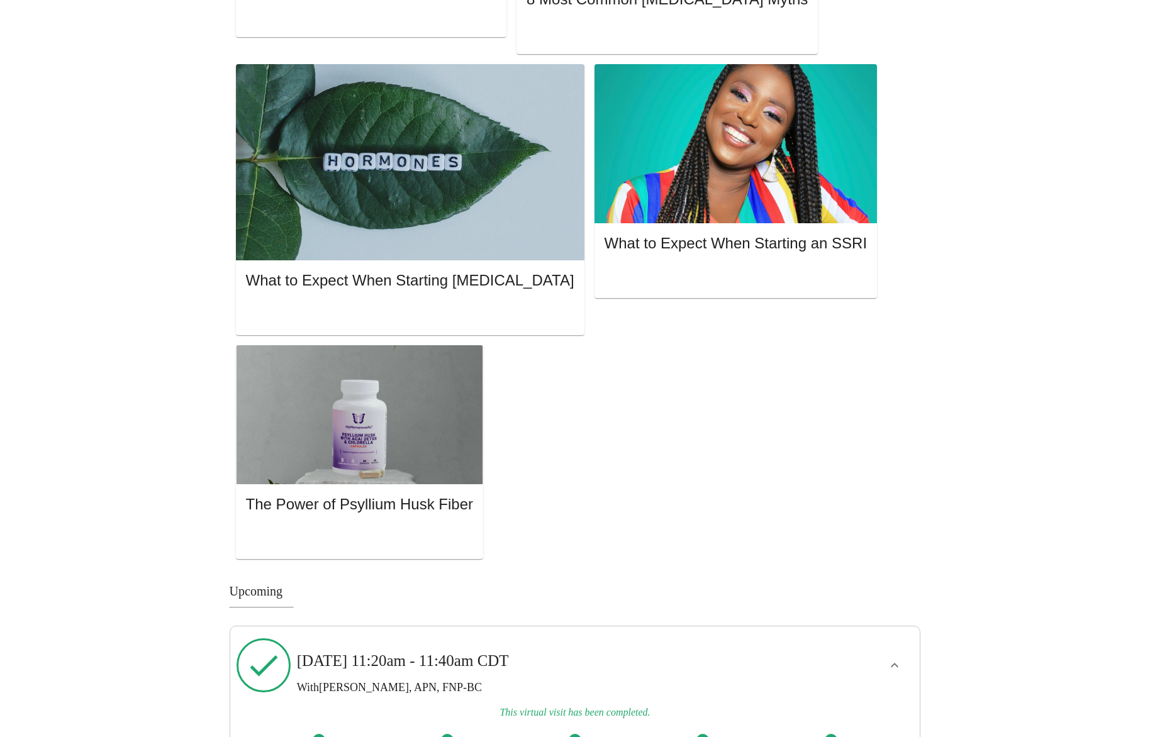
scroll to position [801, 0]
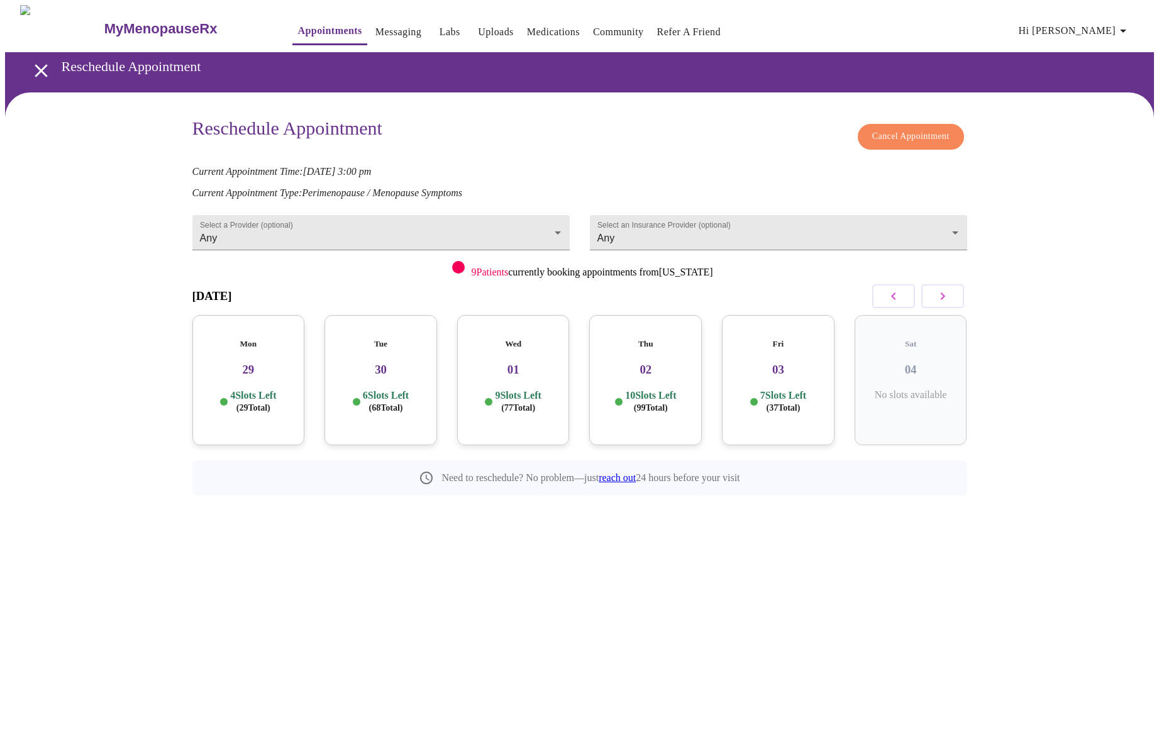
click at [949, 296] on icon "button" at bounding box center [942, 296] width 15 height 15
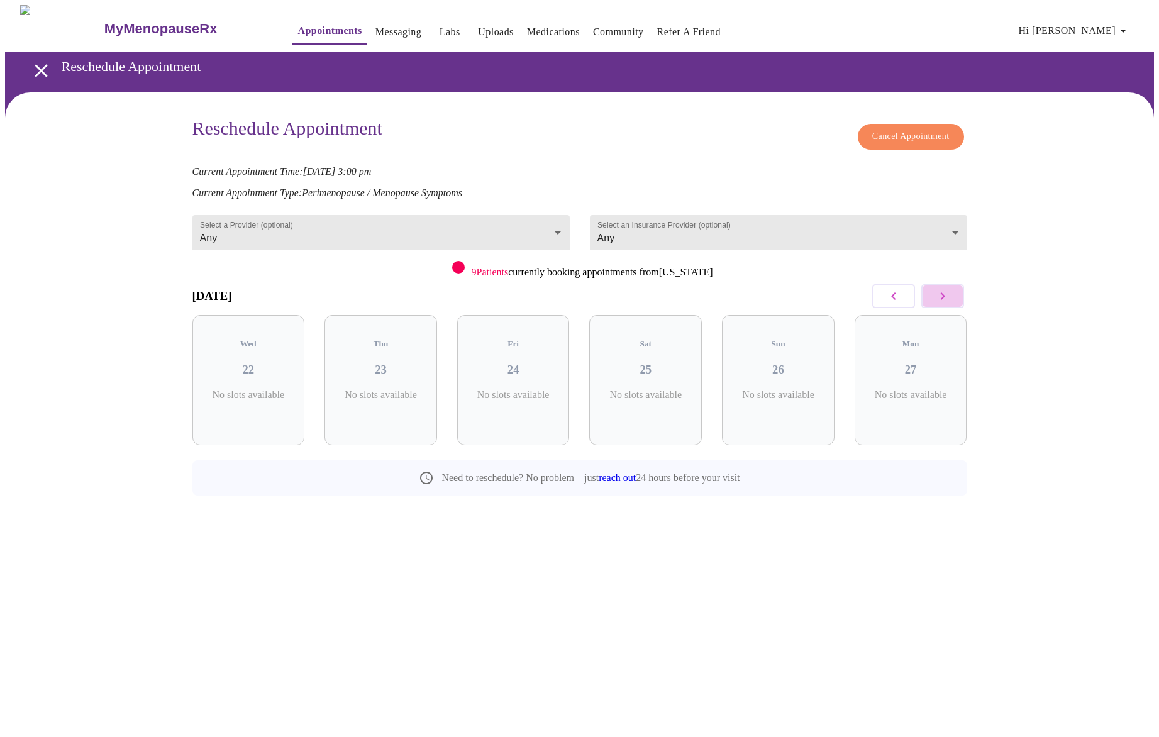
click at [949, 296] on icon "button" at bounding box center [942, 296] width 15 height 15
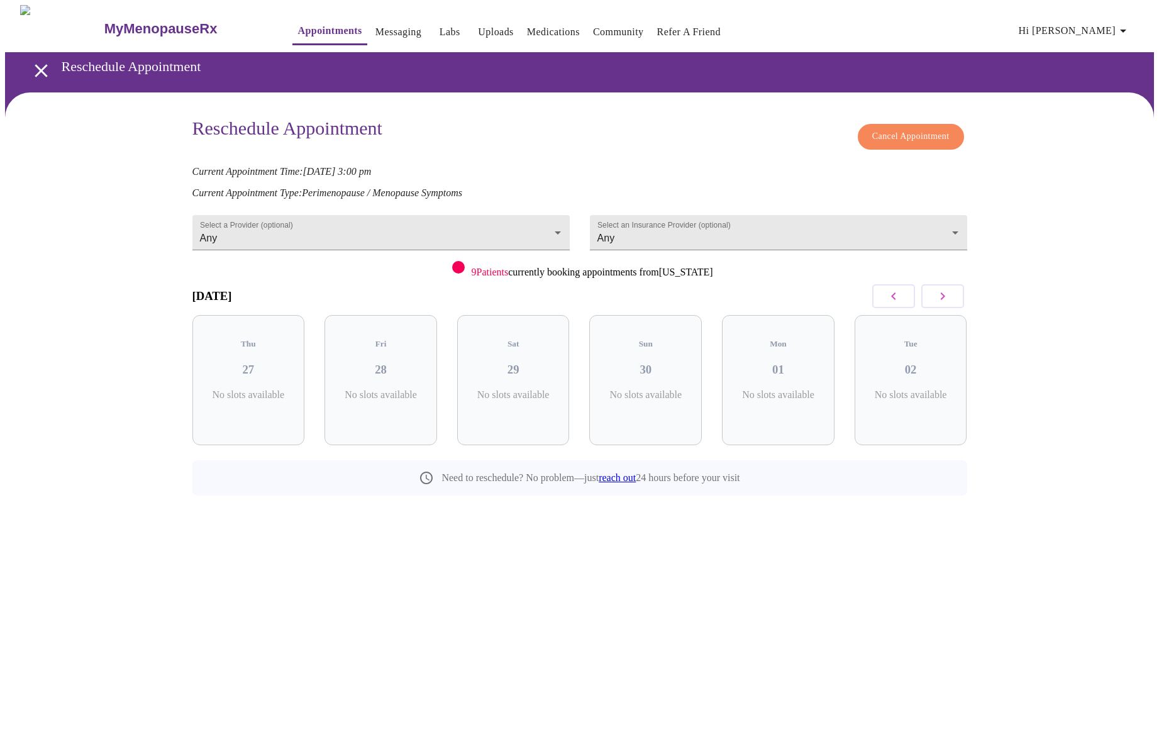
click at [949, 296] on icon "button" at bounding box center [942, 296] width 15 height 15
click at [892, 299] on icon "button" at bounding box center [893, 296] width 15 height 15
click at [938, 296] on icon "button" at bounding box center [942, 296] width 15 height 15
click at [938, 294] on icon "button" at bounding box center [942, 296] width 15 height 15
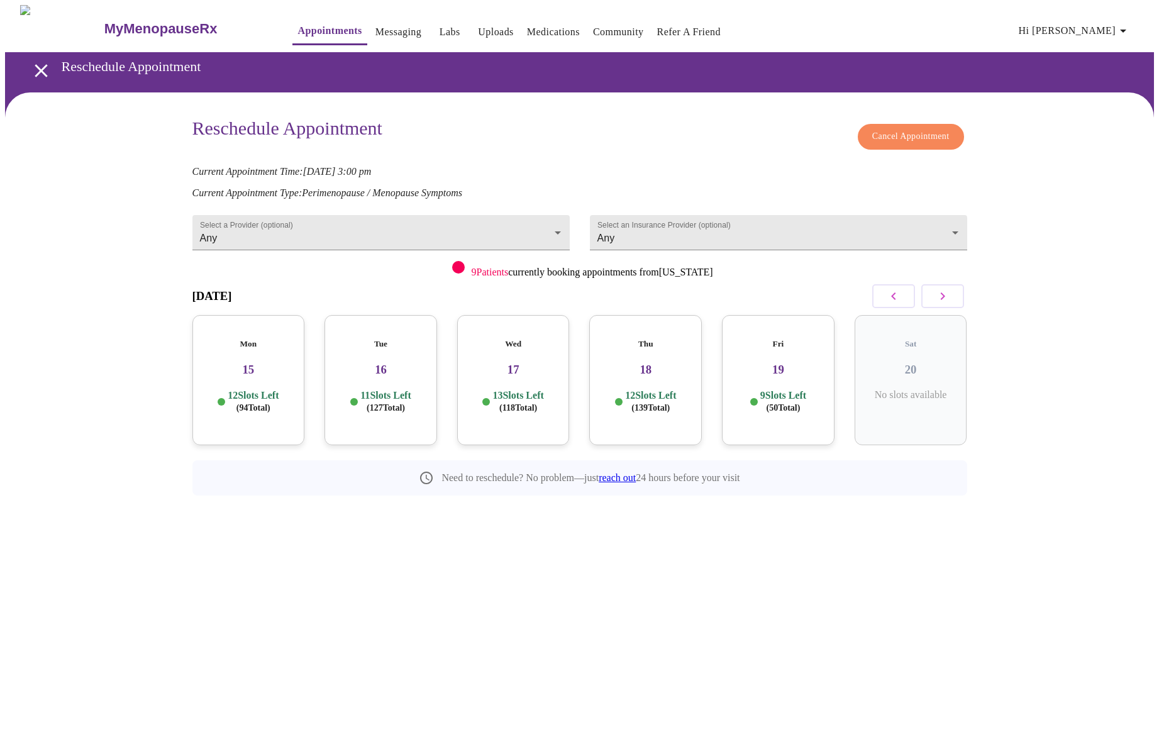
click at [492, 389] on p "13 Slots Left ( 118 Total)" at bounding box center [517, 401] width 51 height 25
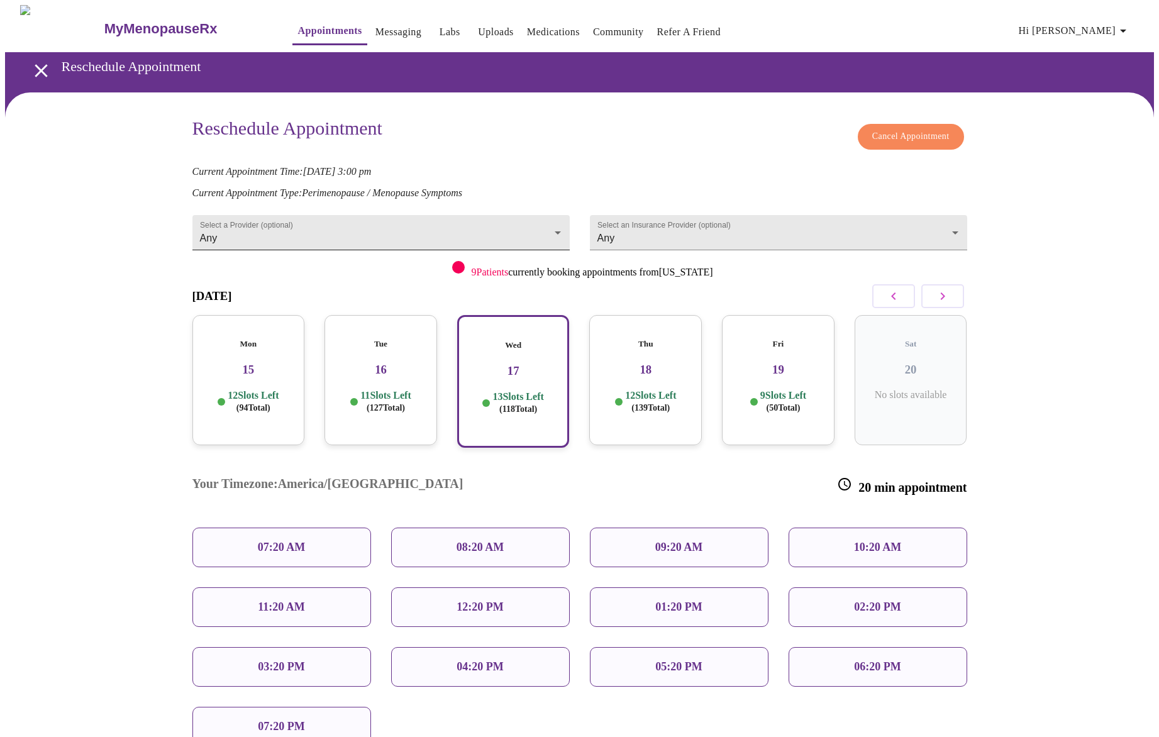
click at [550, 222] on body "MyMenopauseRx Appointments Messaging Labs Uploads Medications Community Refer a…" at bounding box center [579, 429] width 1149 height 848
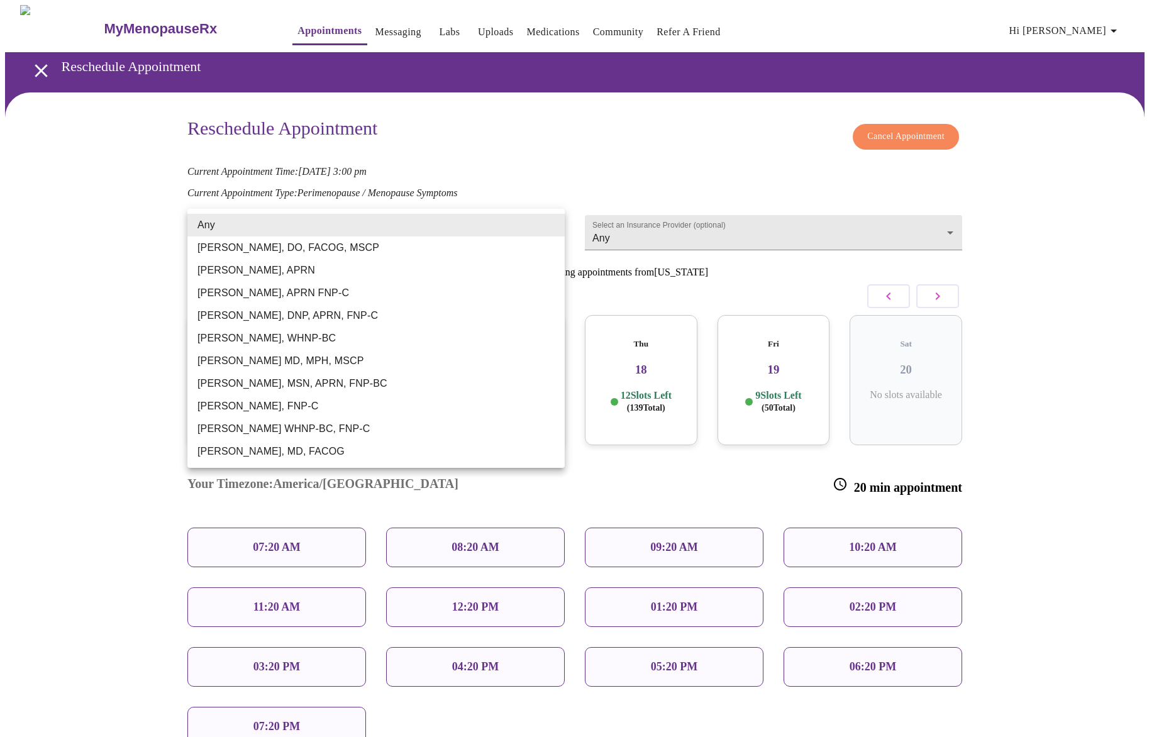
click at [506, 297] on li "[PERSON_NAME], APRN FNP-C" at bounding box center [375, 293] width 377 height 23
type input "[PERSON_NAME], APRN FNP-C"
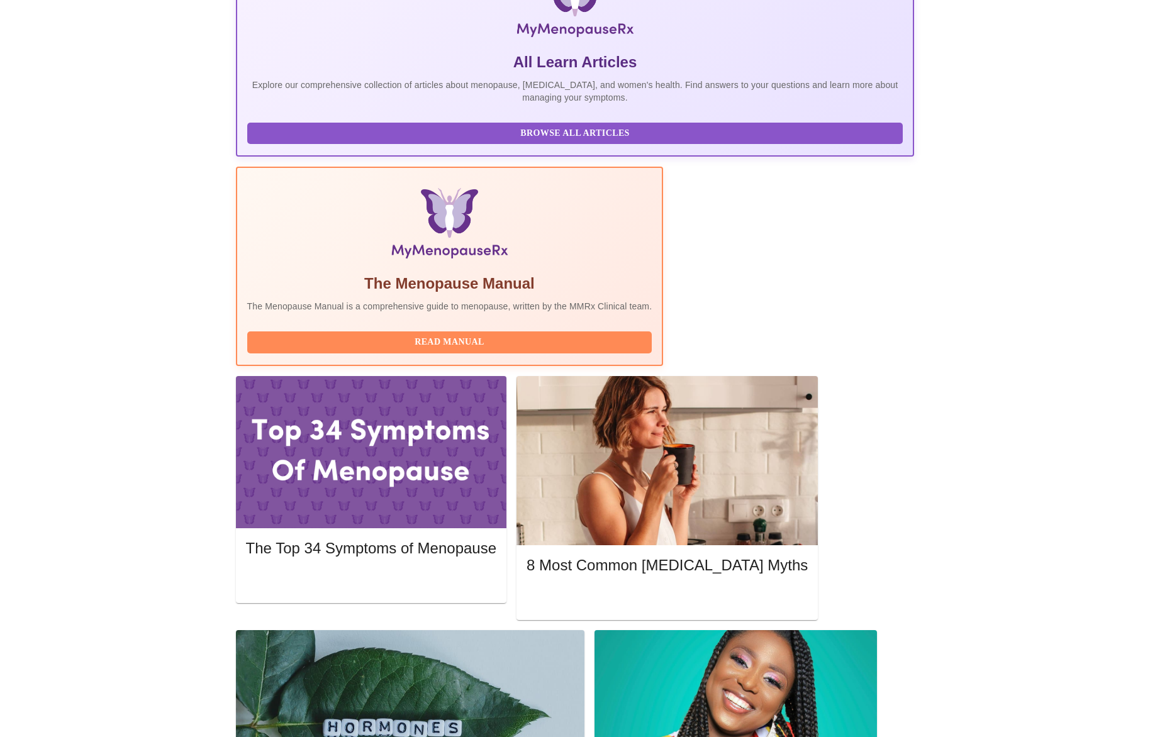
scroll to position [295, 0]
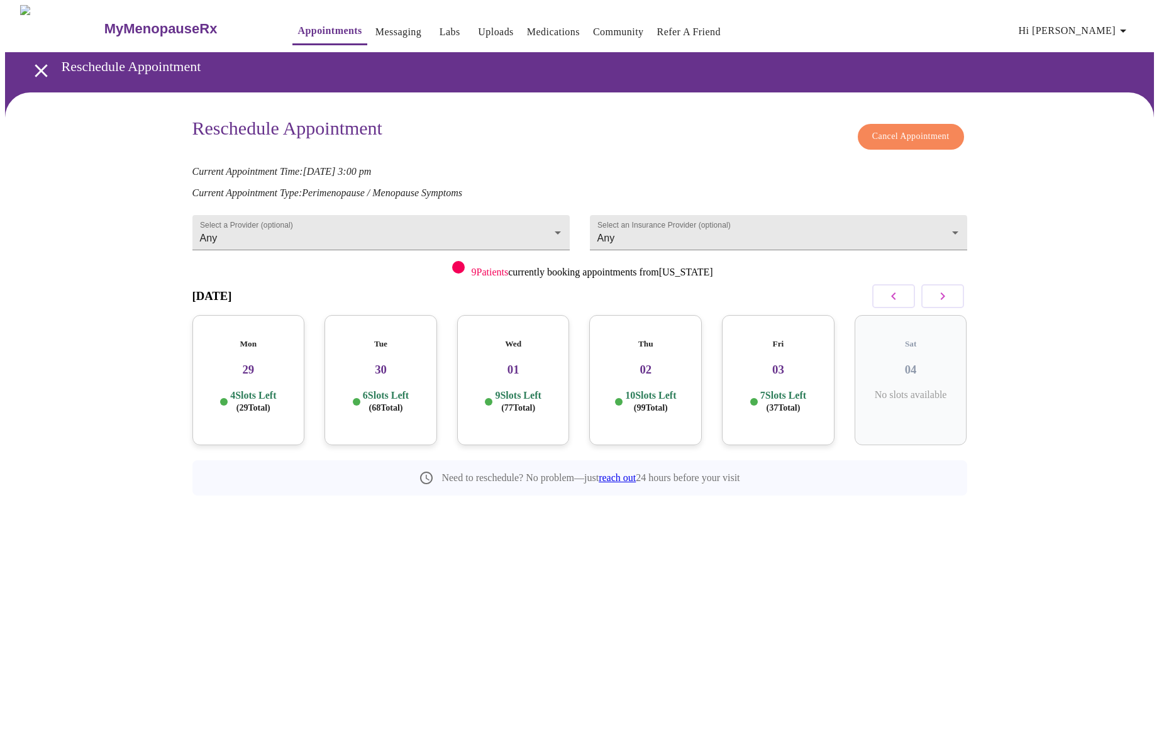
click at [954, 294] on button "button" at bounding box center [942, 296] width 43 height 24
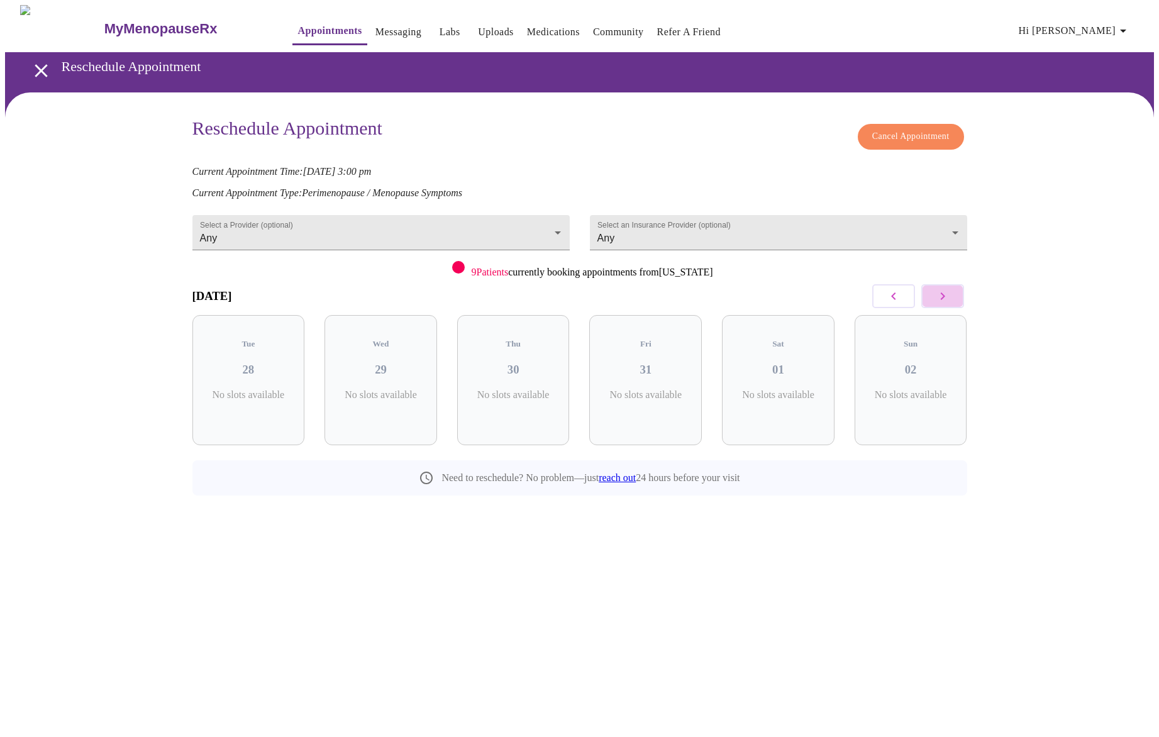
click at [954, 294] on button "button" at bounding box center [942, 296] width 43 height 24
click at [530, 232] on body "MyMenopauseRx Appointments Messaging Labs Uploads Medications Community Refer a…" at bounding box center [579, 278] width 1149 height 547
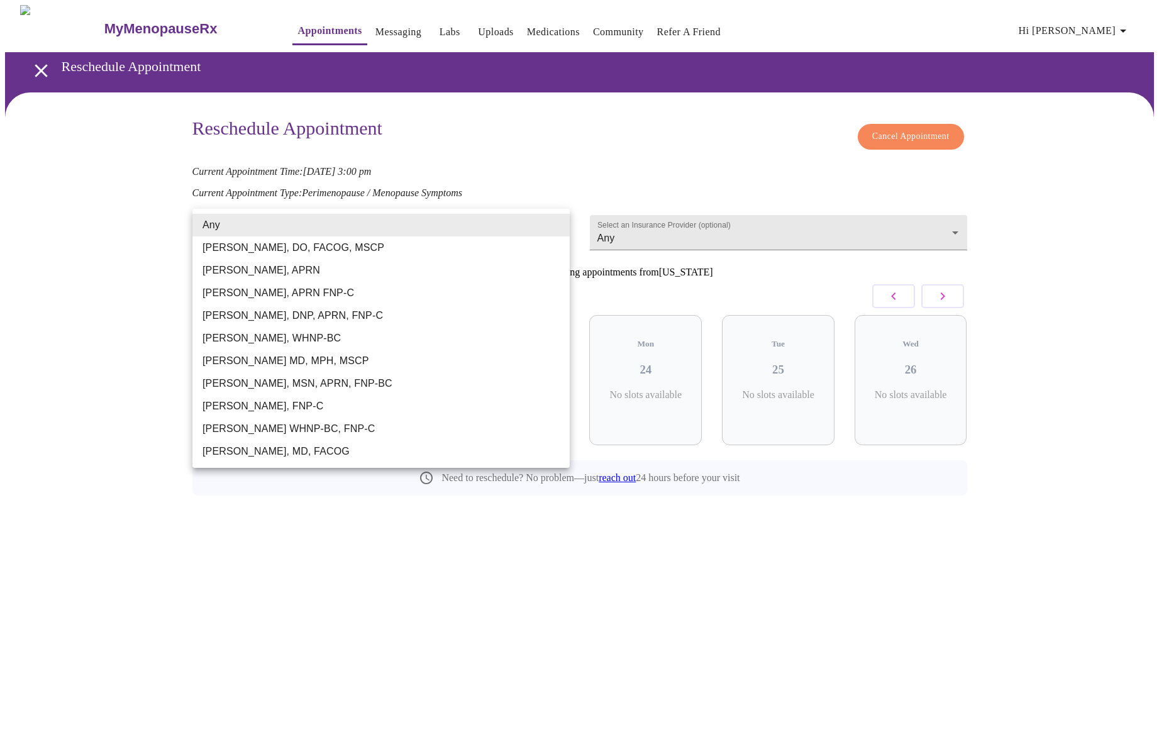
click at [427, 287] on li "[PERSON_NAME], APRN FNP-C" at bounding box center [380, 293] width 377 height 23
type input "[PERSON_NAME], APRN FNP-C"
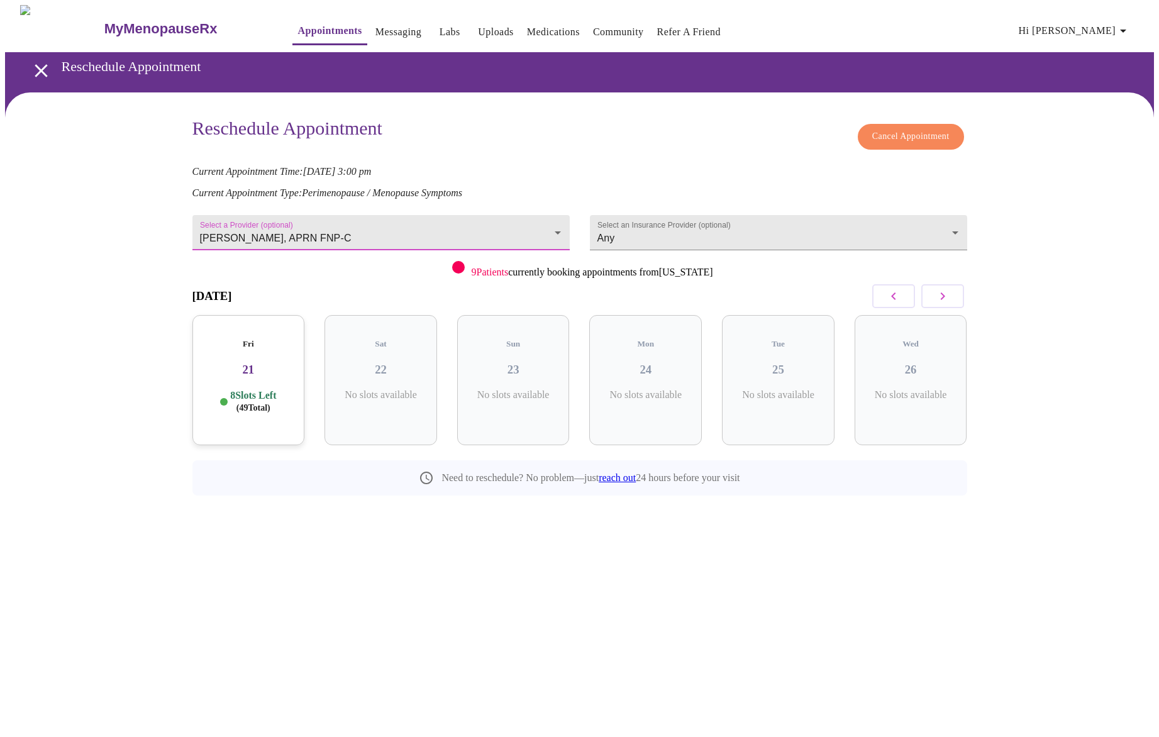
click at [932, 294] on button "button" at bounding box center [942, 296] width 43 height 24
click at [541, 389] on p "4 Slots Left ( 12 Total)" at bounding box center [518, 401] width 46 height 25
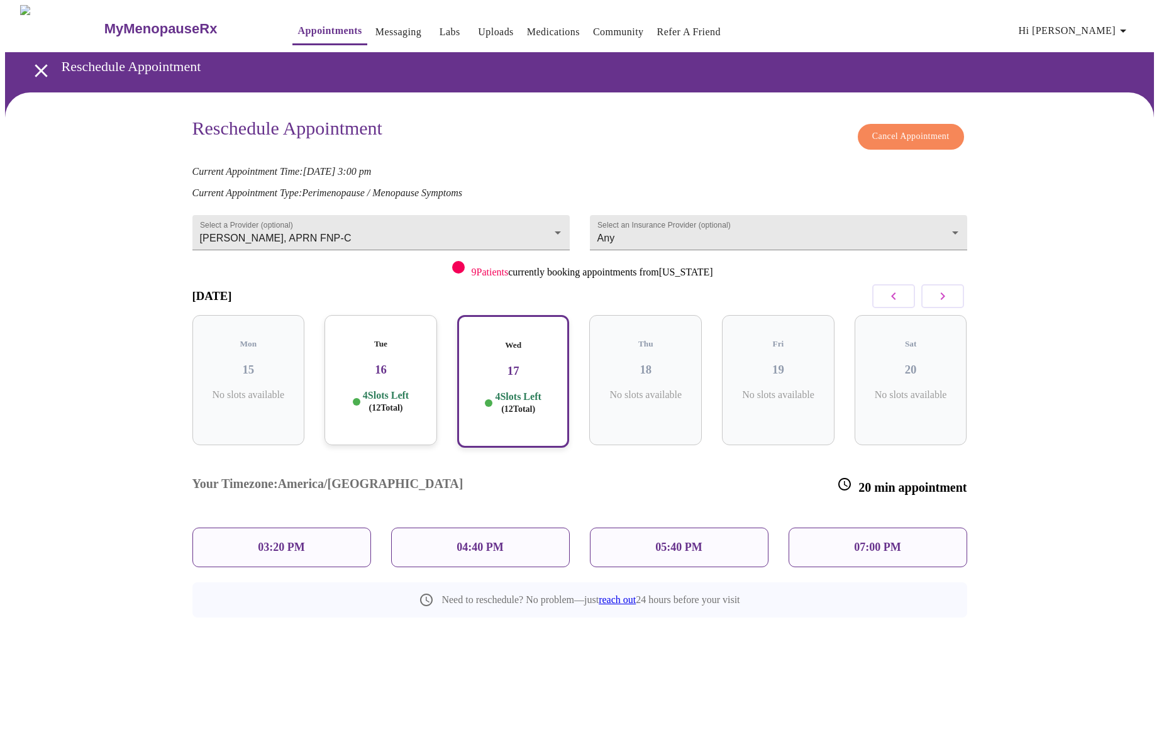
click at [302, 541] on p "03:20 PM" at bounding box center [281, 547] width 47 height 13
click at [290, 541] on p "03:20 PM" at bounding box center [281, 547] width 47 height 13
click at [323, 528] on div "03:20 PM" at bounding box center [281, 548] width 179 height 40
click at [339, 528] on div "03:20 PM" at bounding box center [281, 548] width 179 height 40
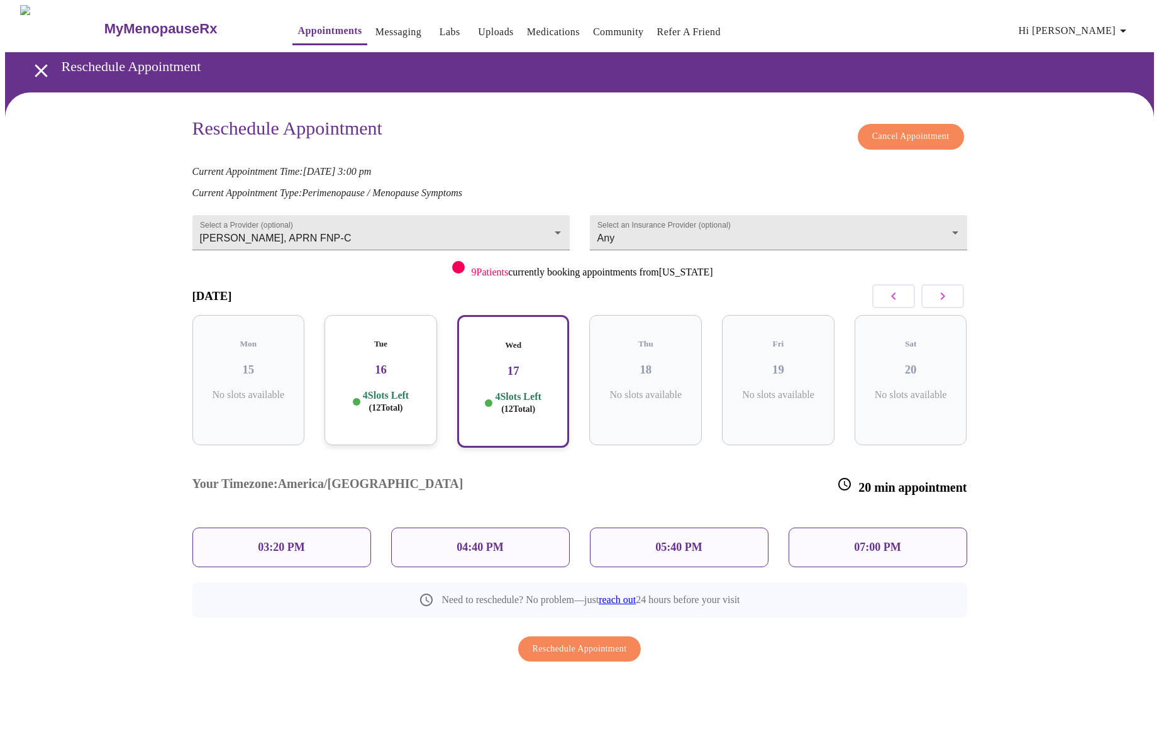
click at [344, 528] on div "03:20 PM" at bounding box center [281, 548] width 179 height 40
click at [534, 528] on div "04:40 PM" at bounding box center [480, 548] width 179 height 40
click at [369, 567] on div "Need to reschedule? No problem—just reach out 24 hours before your visit" at bounding box center [579, 592] width 775 height 50
click at [292, 541] on p "03:20 PM" at bounding box center [281, 547] width 47 height 13
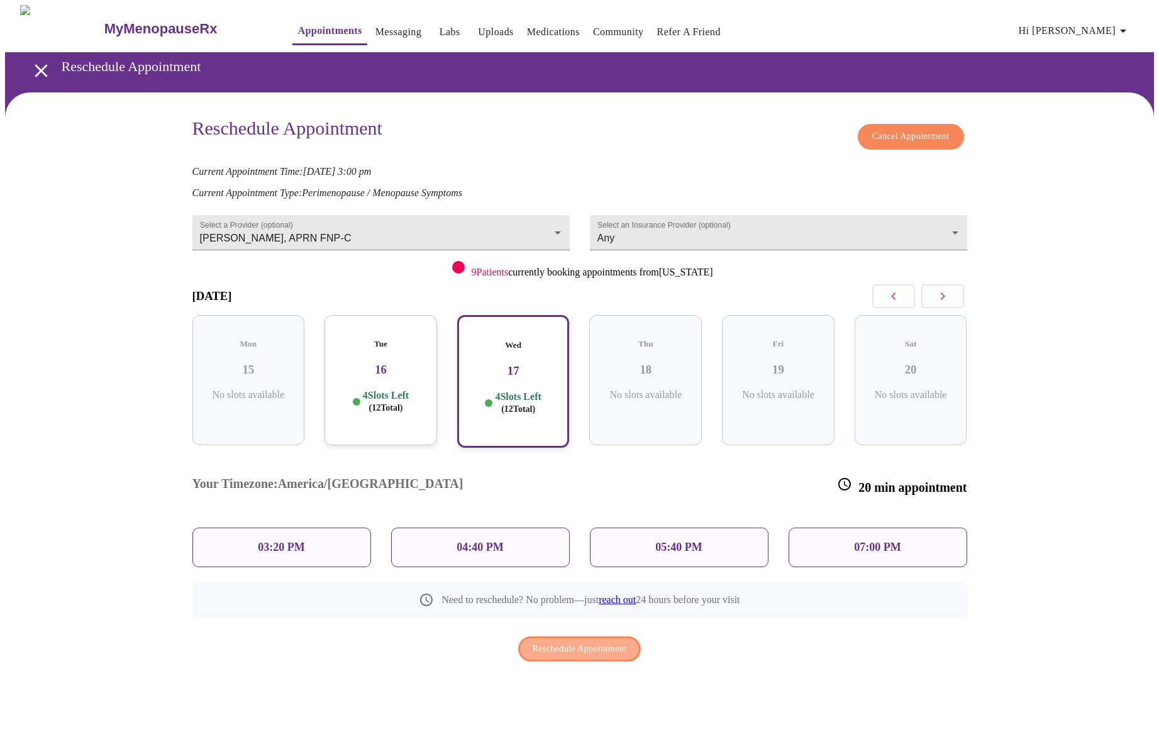
click at [533, 641] on span "Reschedule Appointment" at bounding box center [580, 649] width 94 height 16
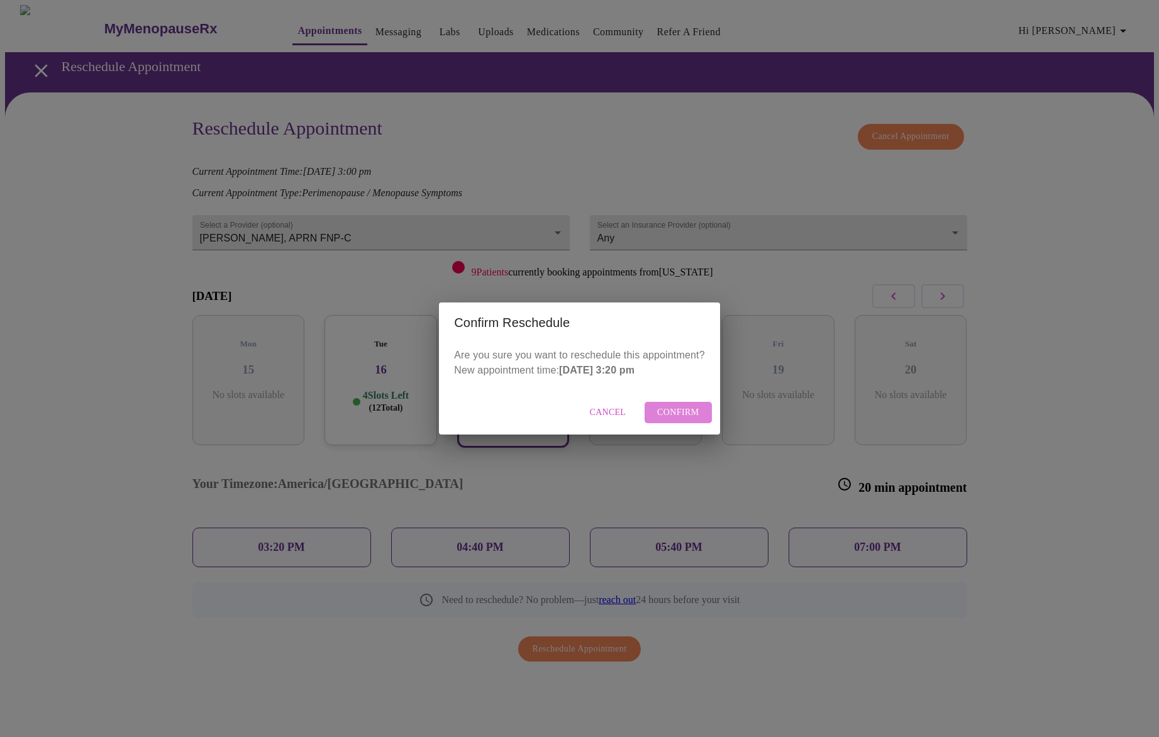
click at [682, 409] on span "Confirm" at bounding box center [678, 413] width 42 height 16
